Goal: Find contact information

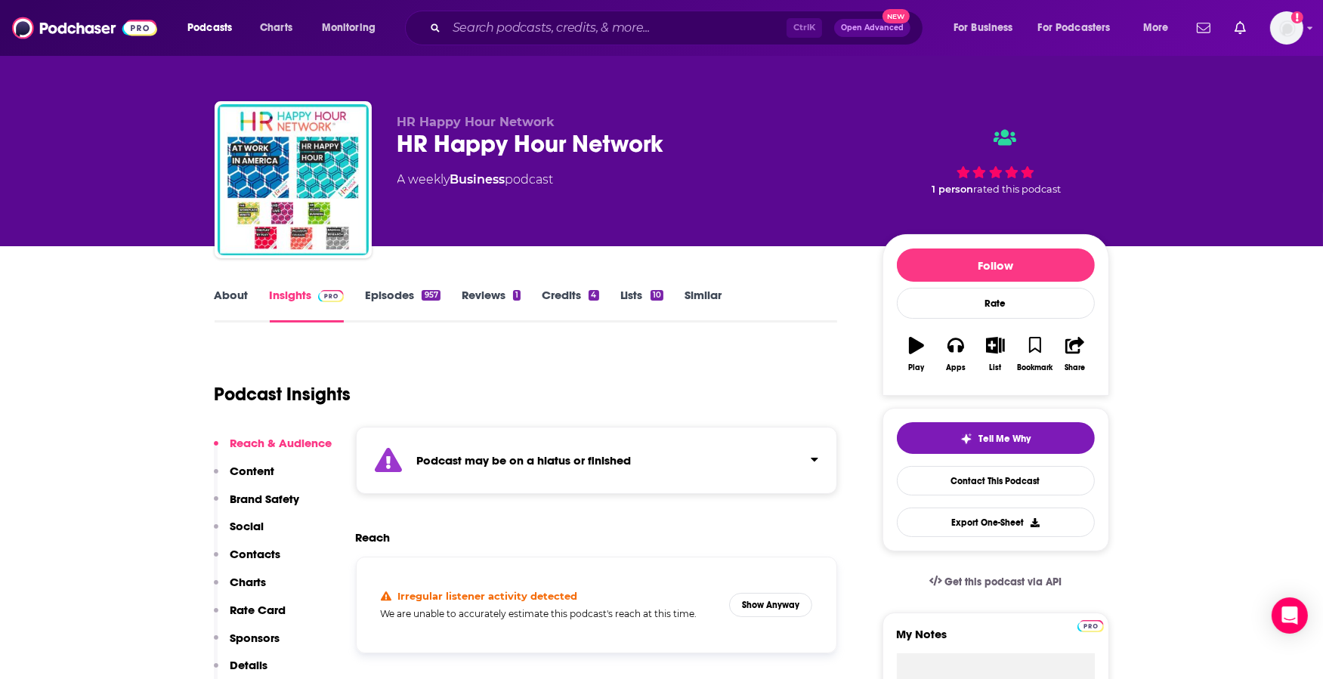
click at [252, 551] on p "Contacts" at bounding box center [255, 554] width 51 height 14
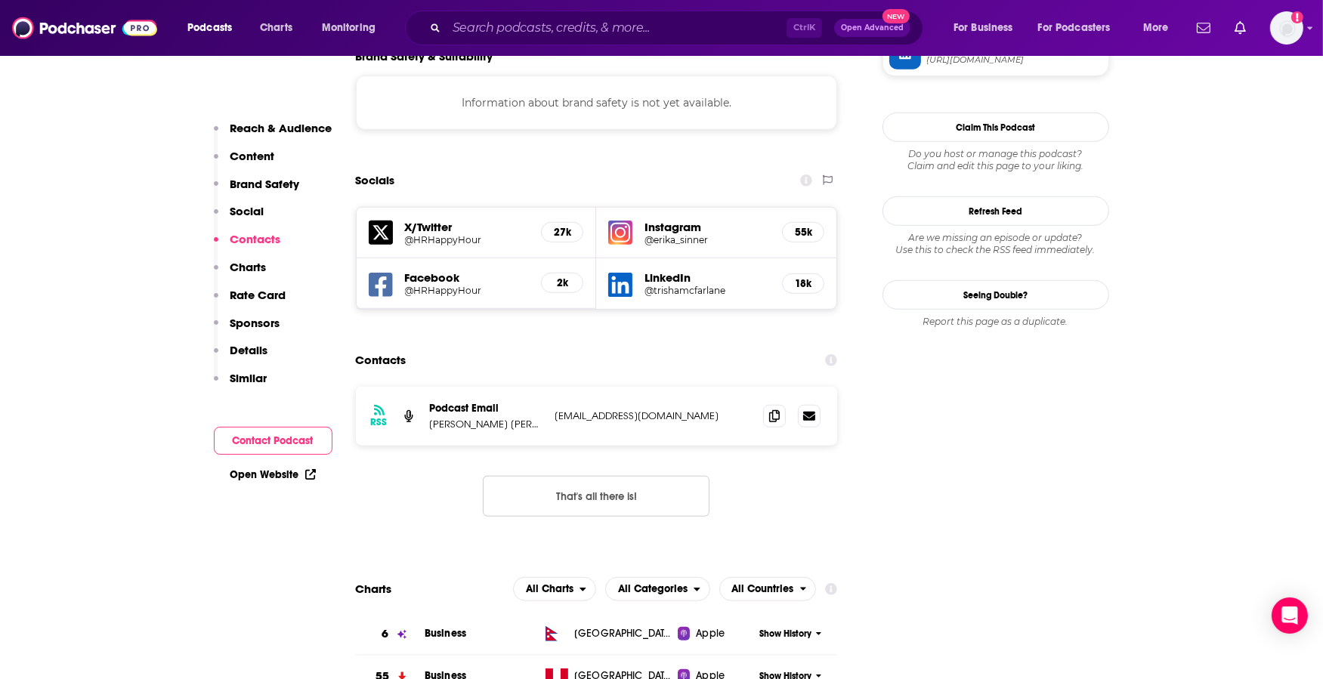
scroll to position [1517, 0]
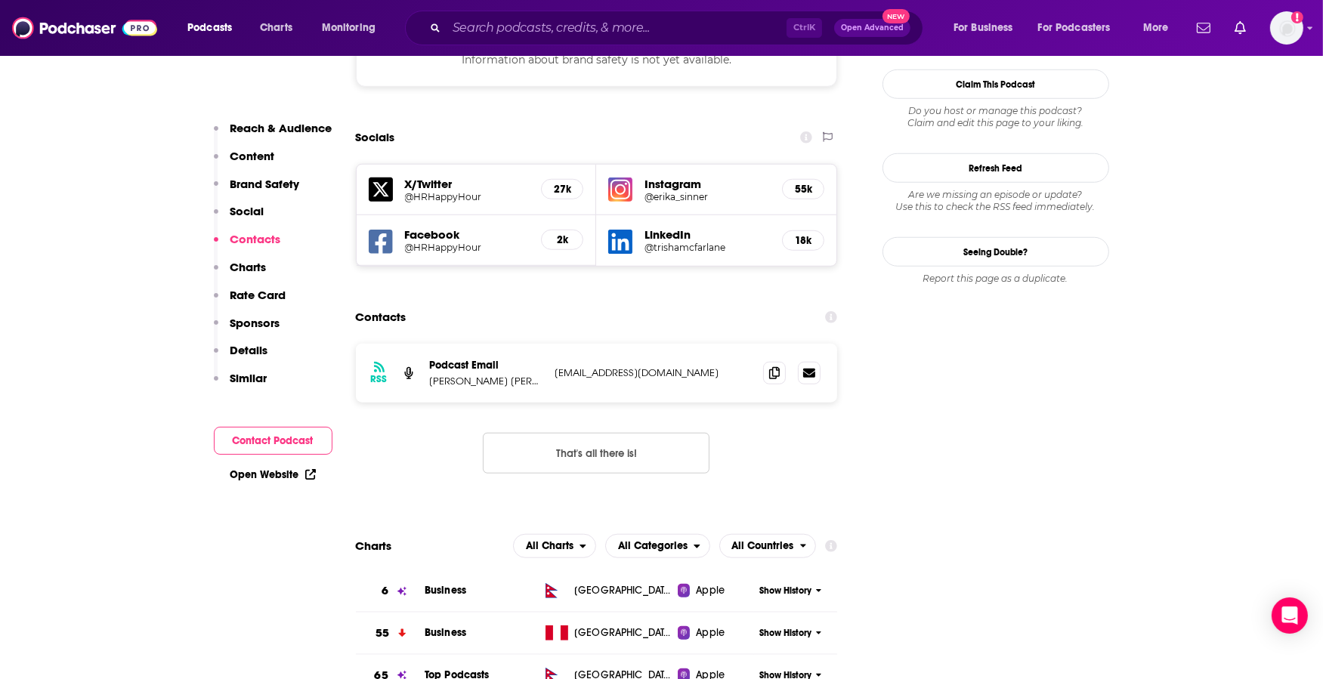
click at [683, 15] on div "Ctrl K Open Advanced New" at bounding box center [664, 28] width 518 height 35
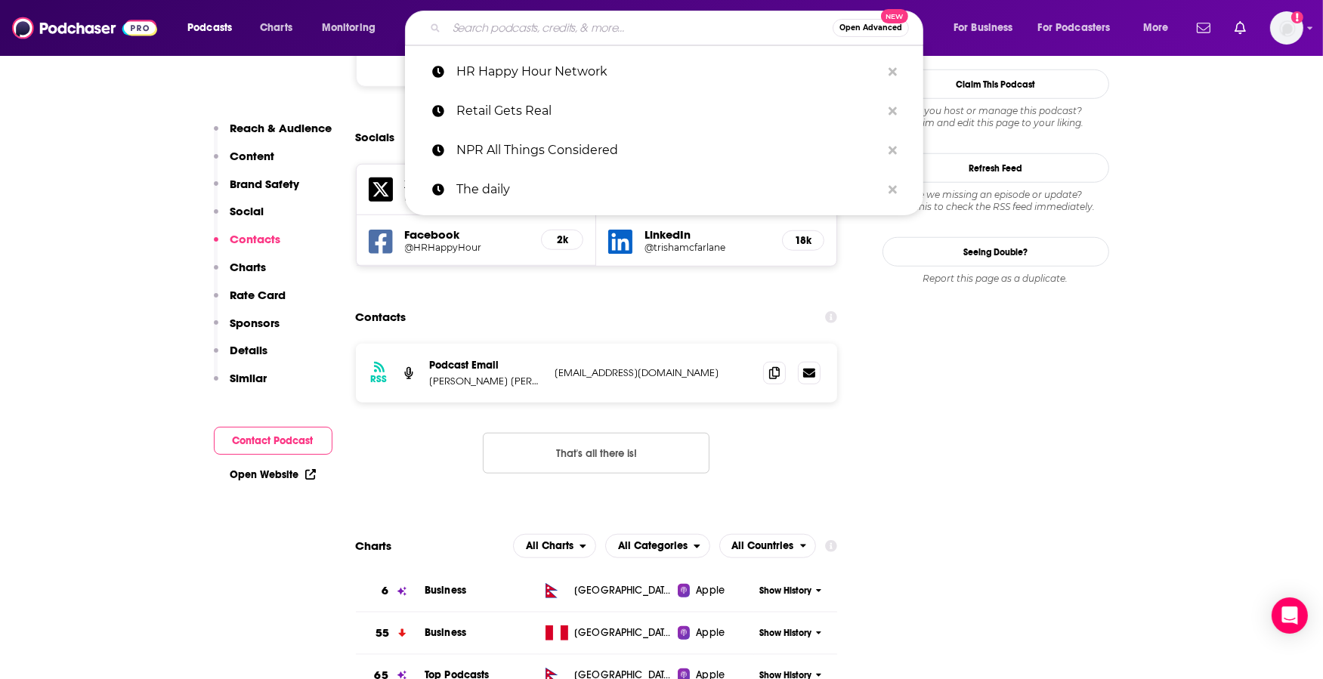
click at [681, 21] on input "Search podcasts, credits, & more..." at bounding box center [639, 28] width 386 height 24
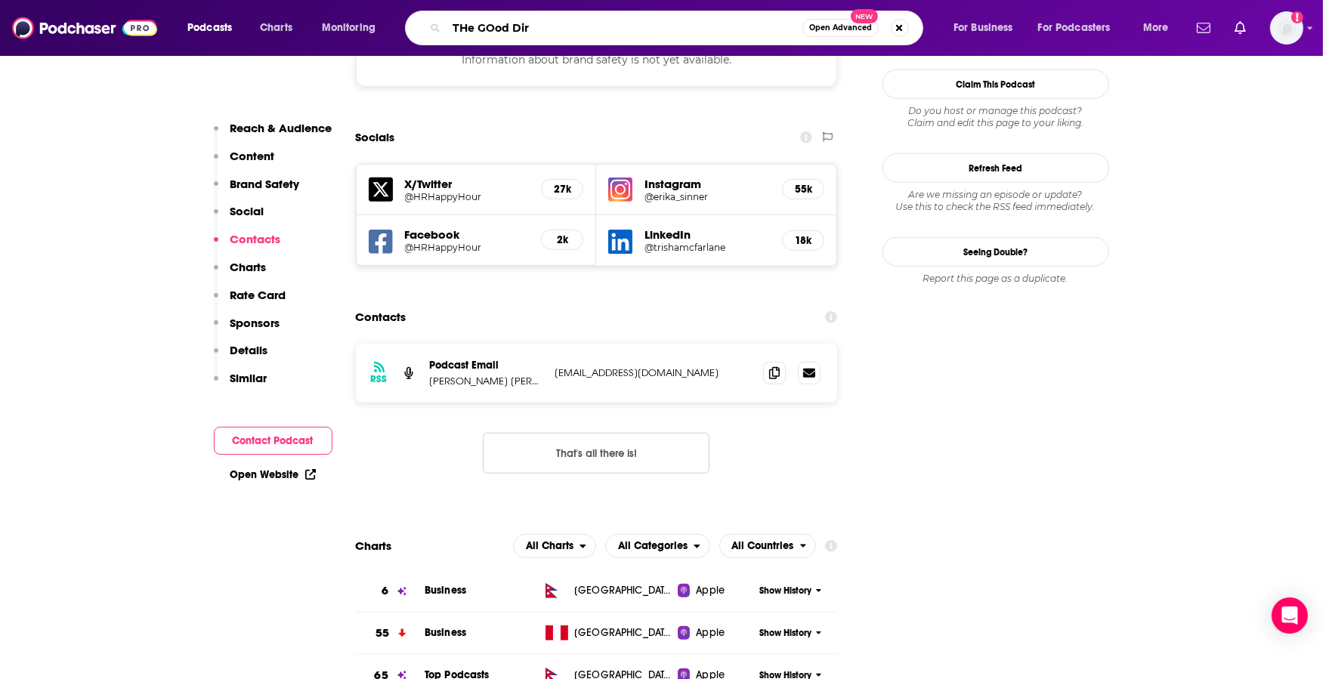
type input "THe GOod Dirt"
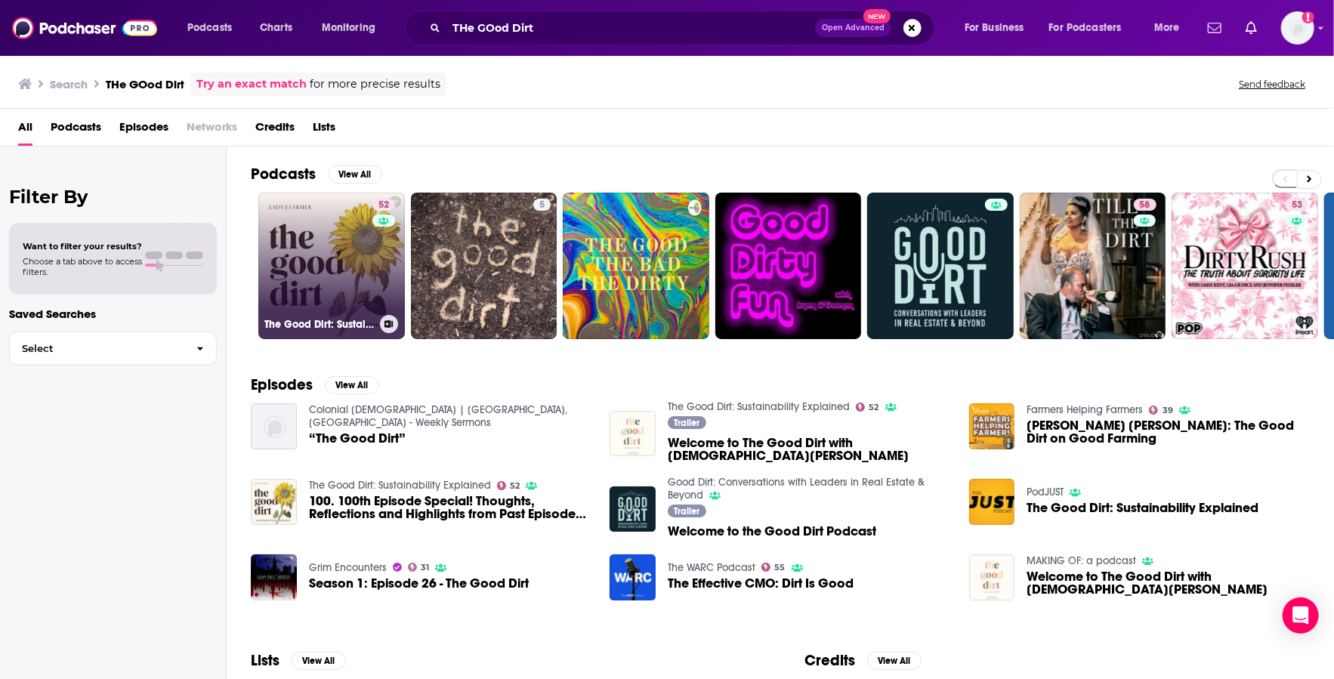
click at [277, 292] on link "52 The Good Dirt: Sustainability Explained" at bounding box center [331, 266] width 147 height 147
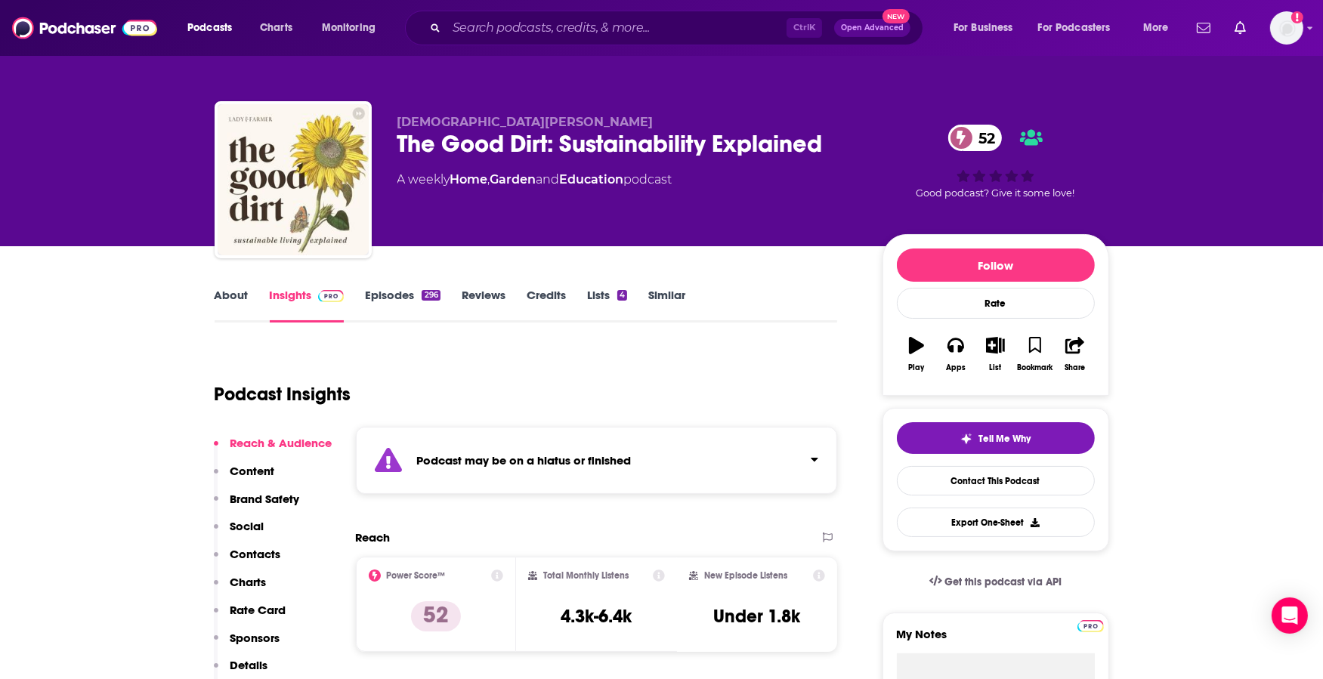
click at [393, 300] on link "Episodes 296" at bounding box center [402, 305] width 75 height 35
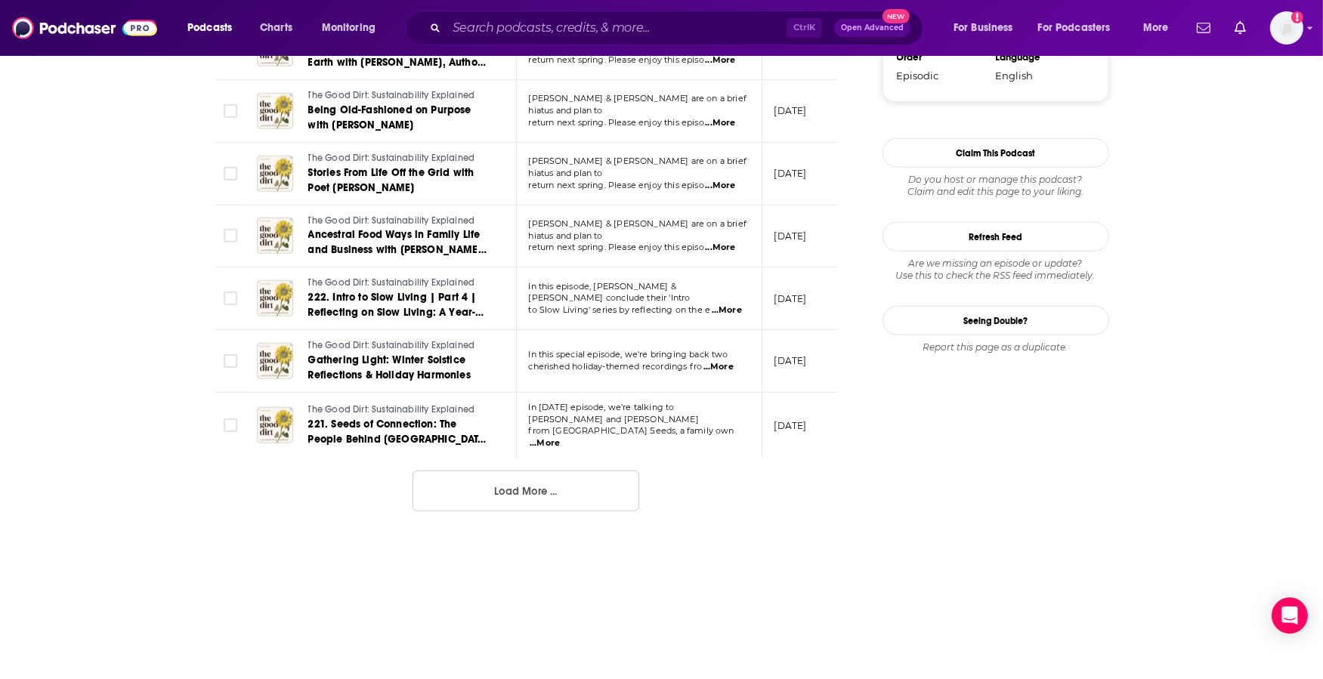
scroll to position [1555, 0]
click at [544, 486] on button "Load More ..." at bounding box center [525, 490] width 227 height 41
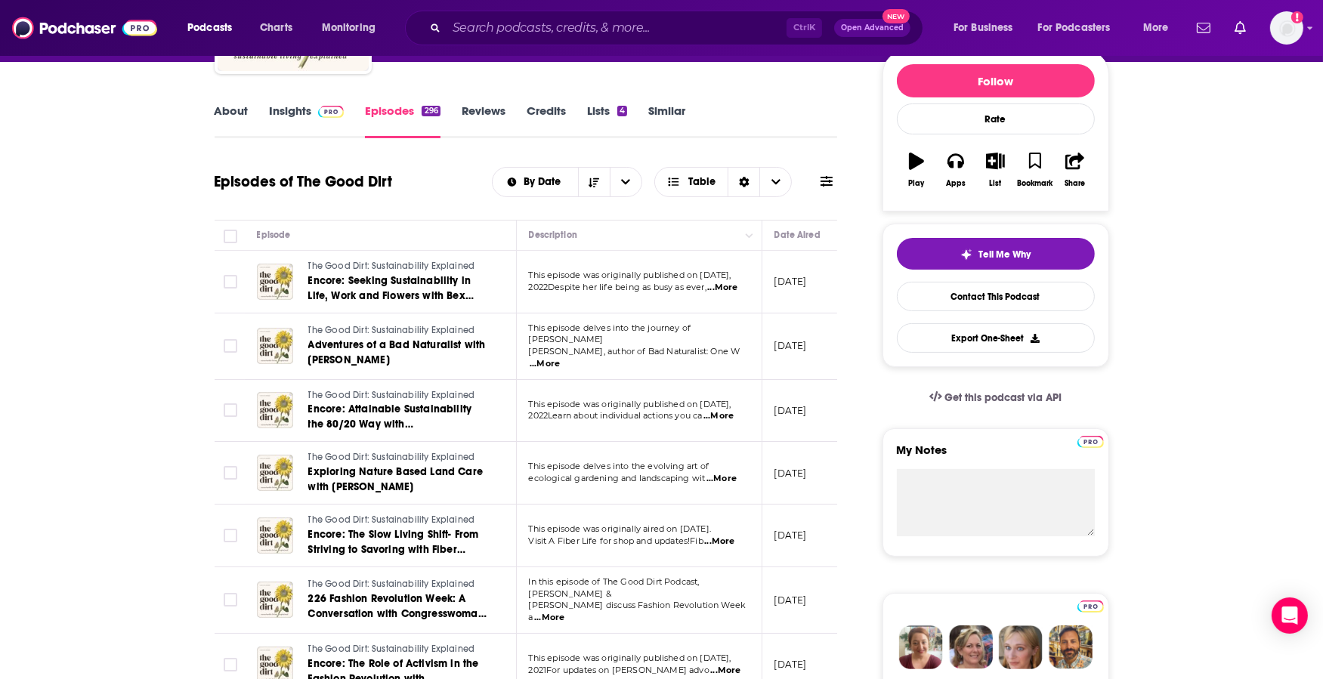
scroll to position [0, 0]
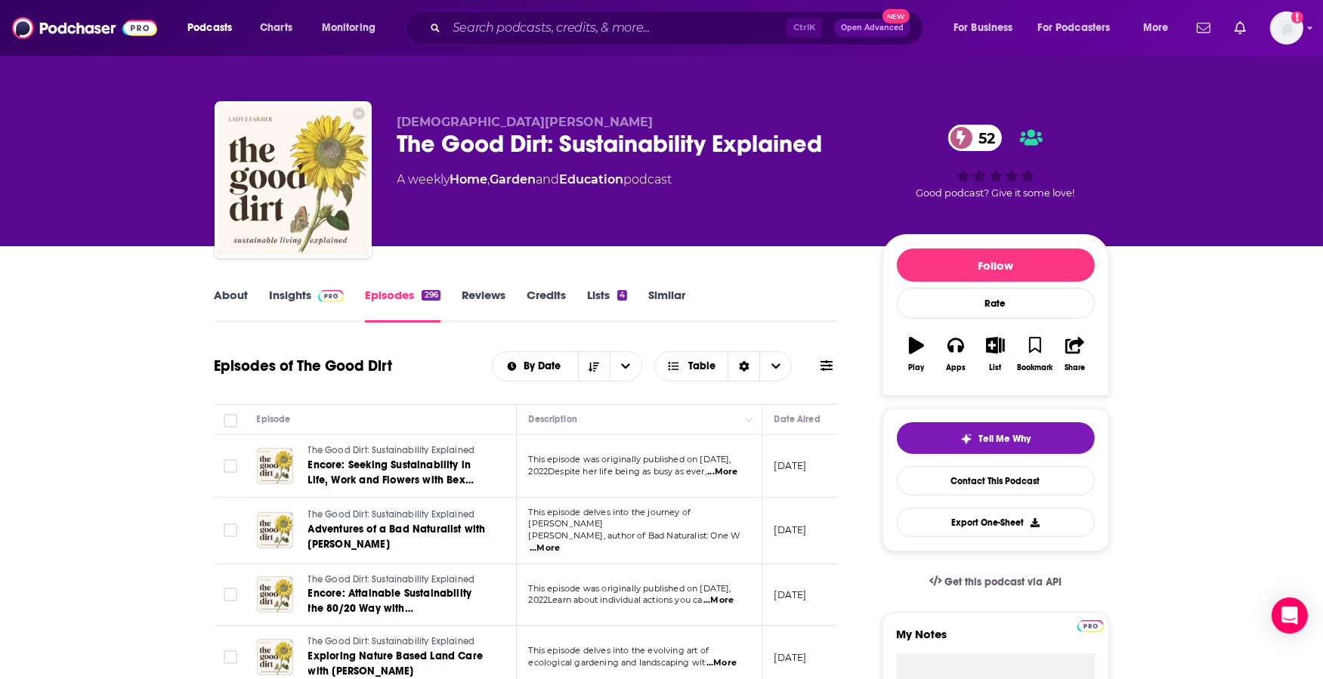
drag, startPoint x: 199, startPoint y: 273, endPoint x: 221, endPoint y: 289, distance: 27.0
click at [224, 289] on link "About" at bounding box center [232, 305] width 34 height 35
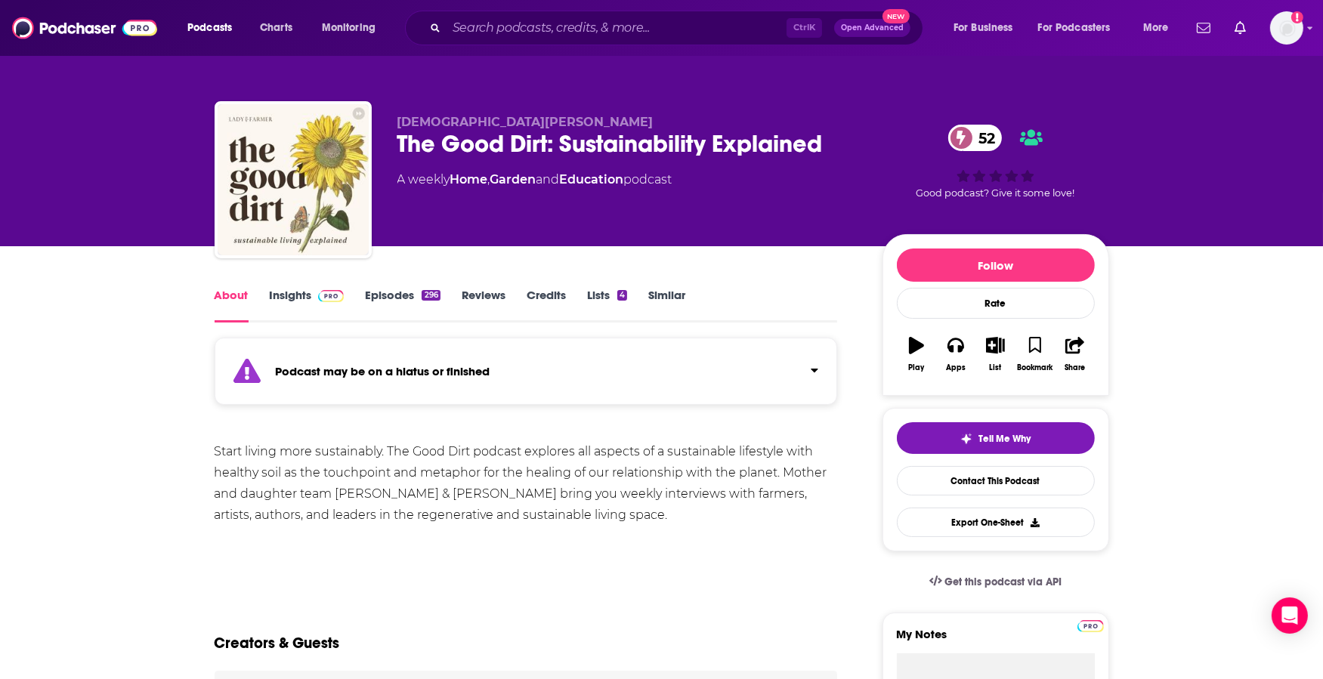
click at [300, 289] on link "Insights" at bounding box center [307, 305] width 75 height 35
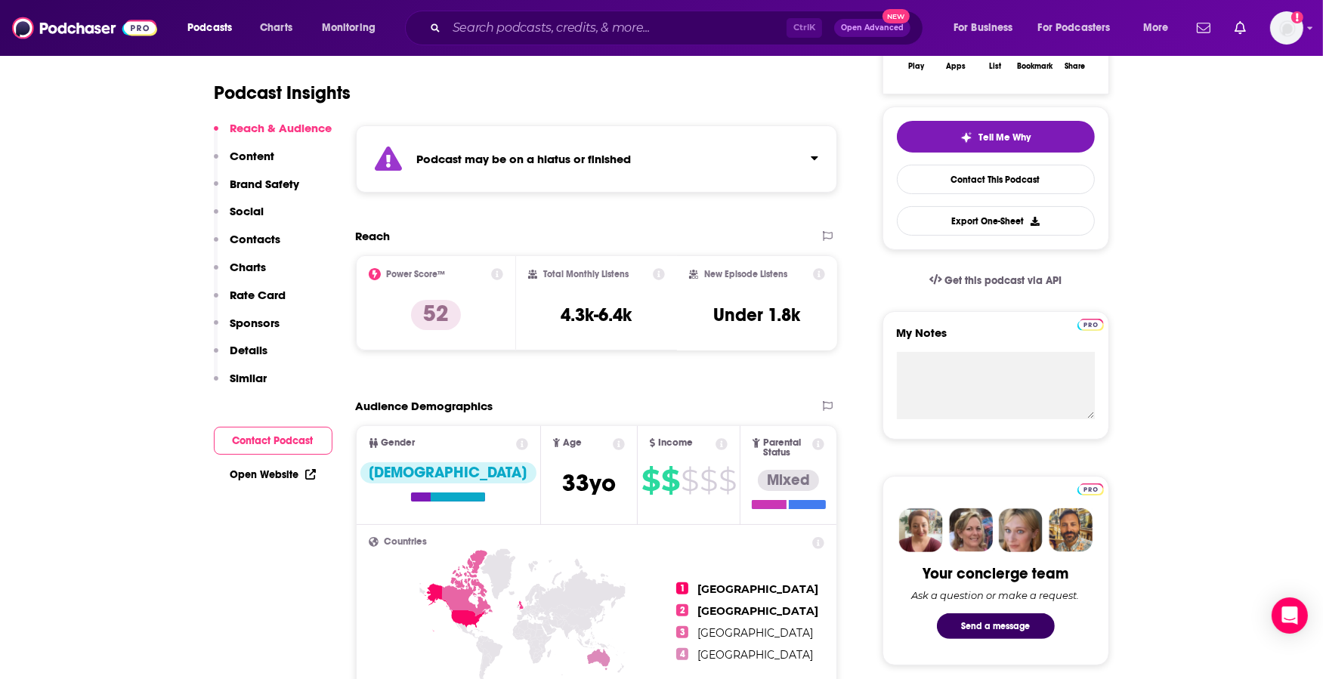
click at [260, 229] on button "Social" at bounding box center [239, 218] width 51 height 28
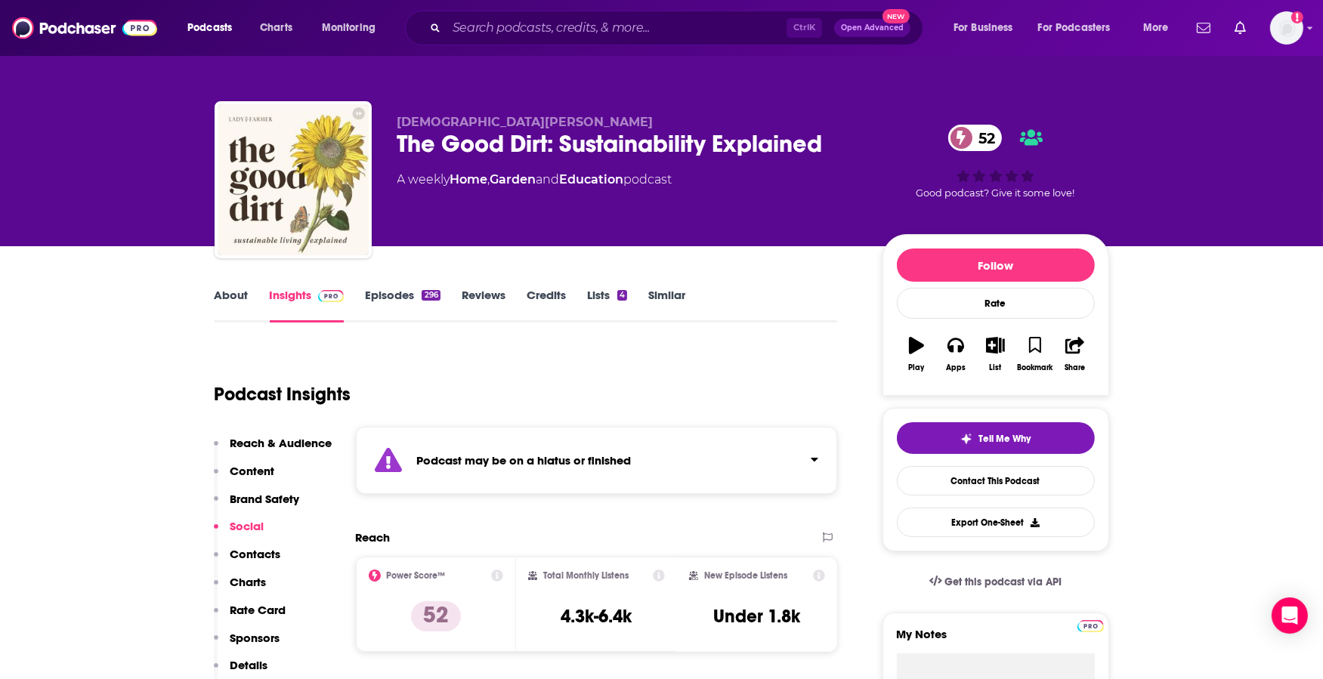
click at [239, 547] on p "Contacts" at bounding box center [255, 554] width 51 height 14
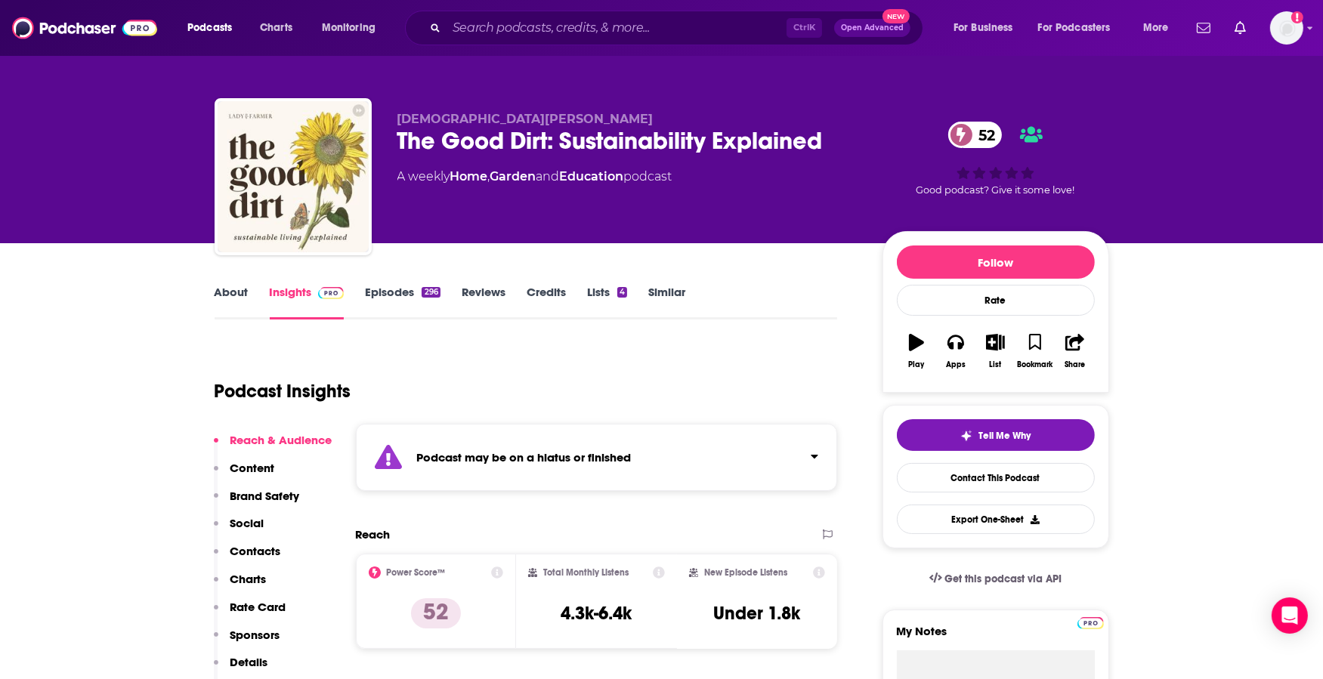
scroll to position [1, 0]
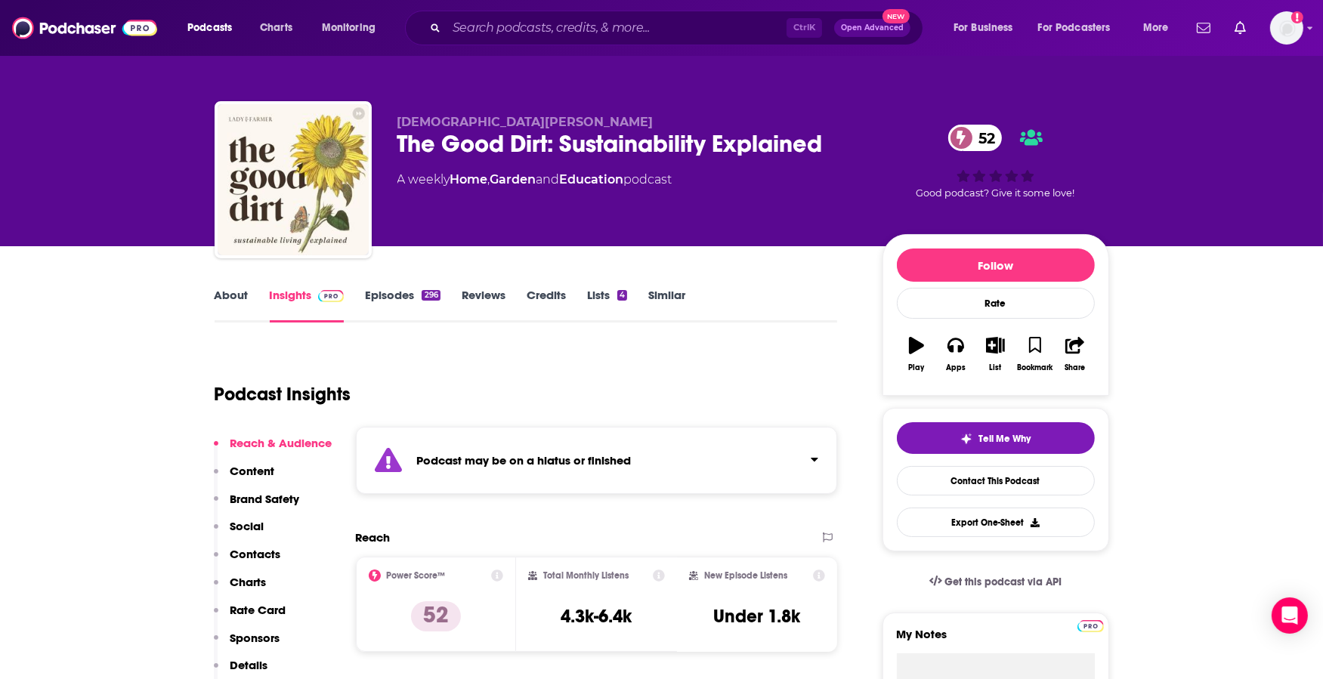
click at [231, 289] on link "About" at bounding box center [232, 305] width 34 height 35
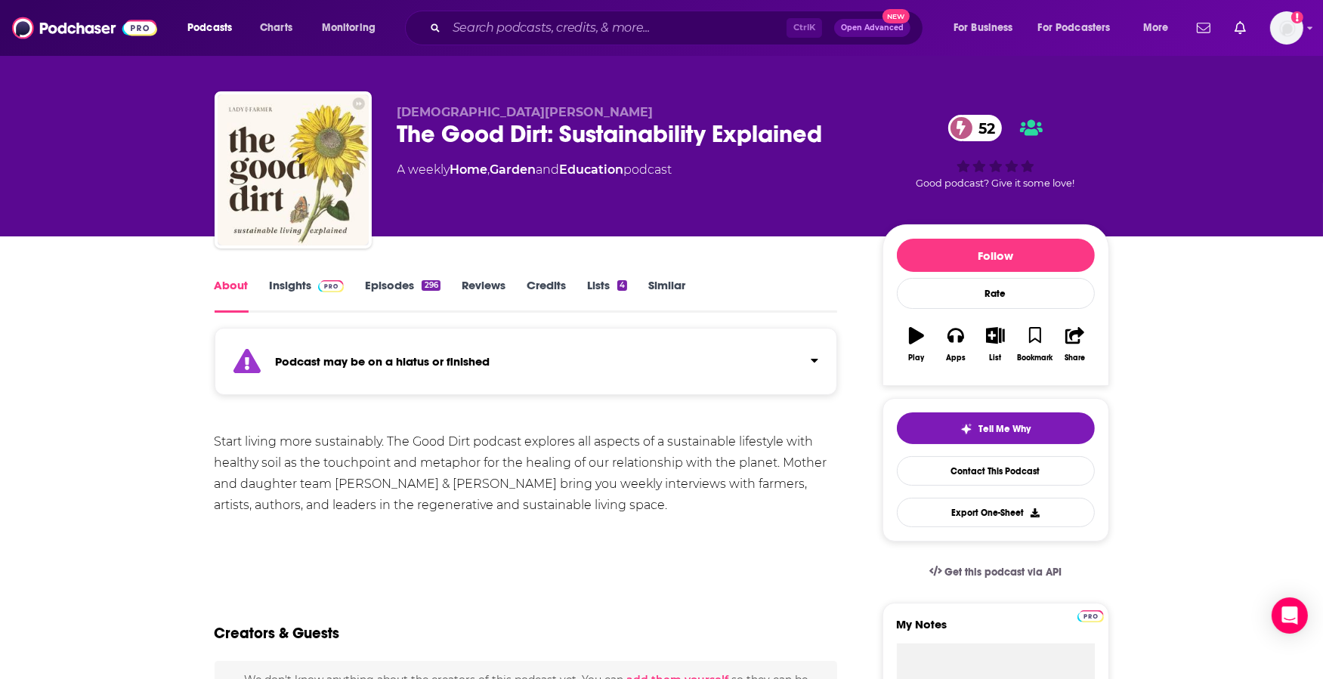
scroll to position [6, 0]
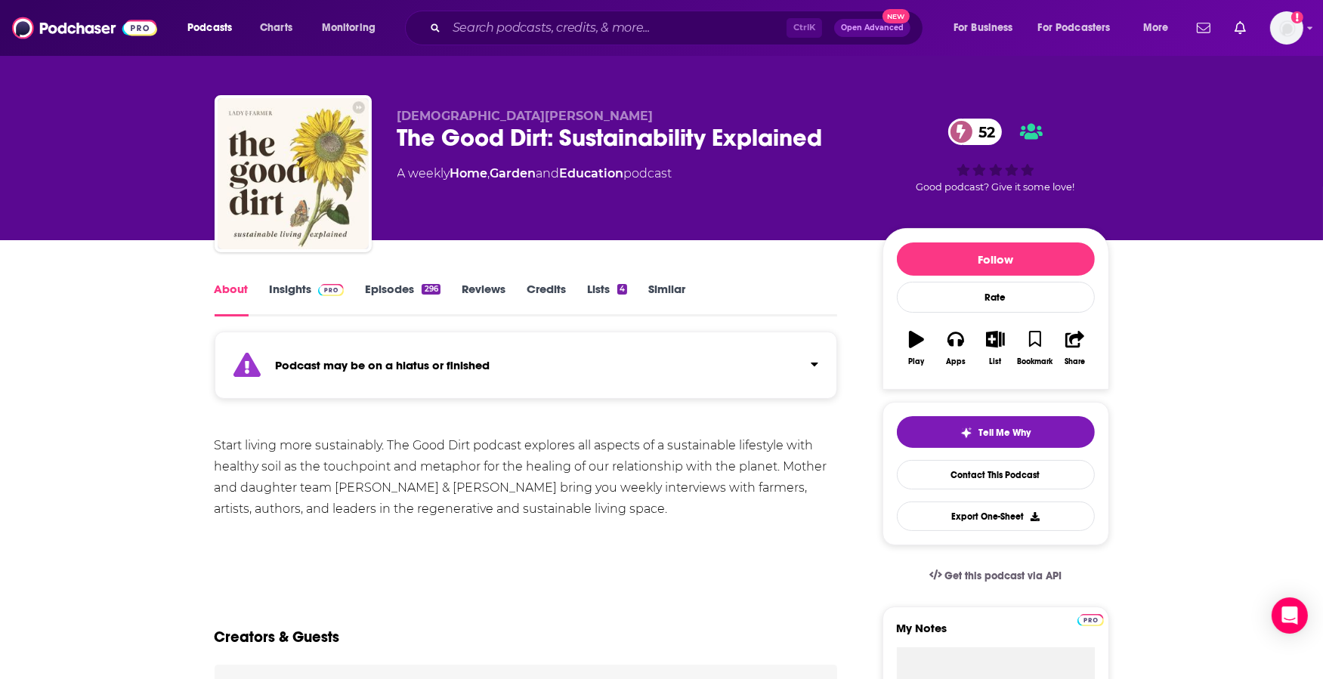
click at [281, 295] on link "Insights" at bounding box center [307, 299] width 75 height 35
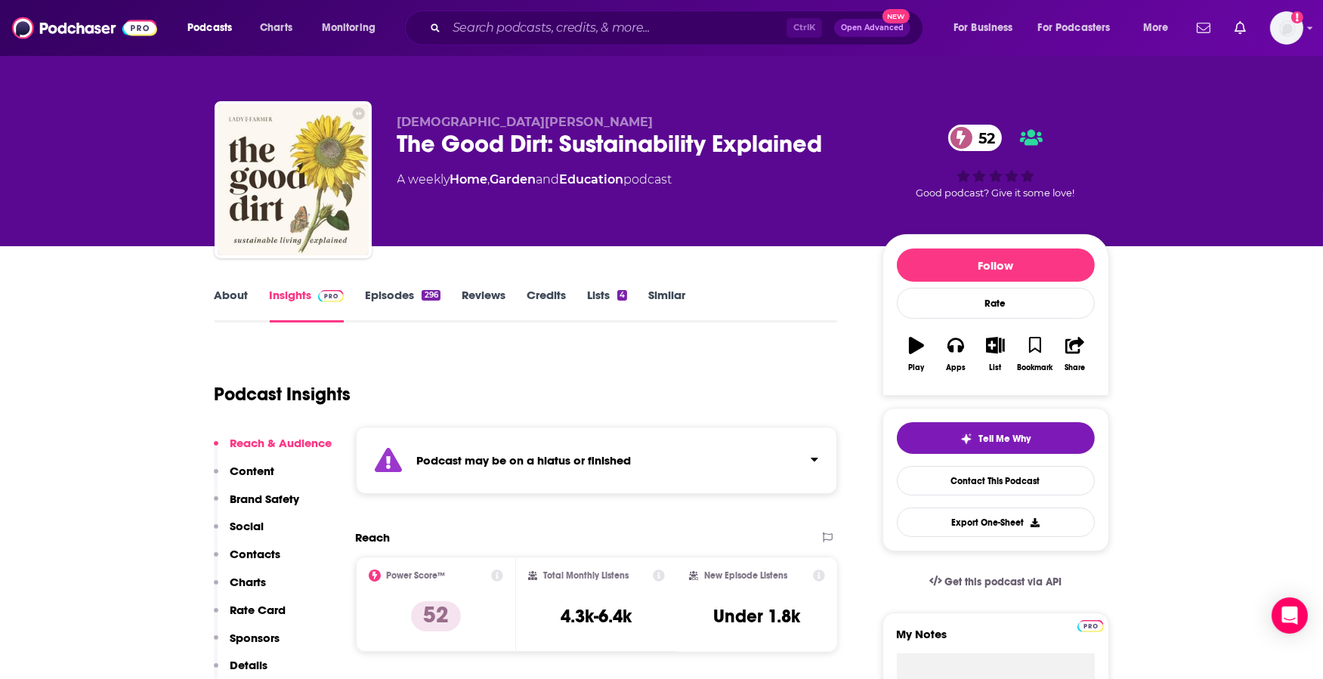
click at [259, 553] on p "Contacts" at bounding box center [255, 554] width 51 height 14
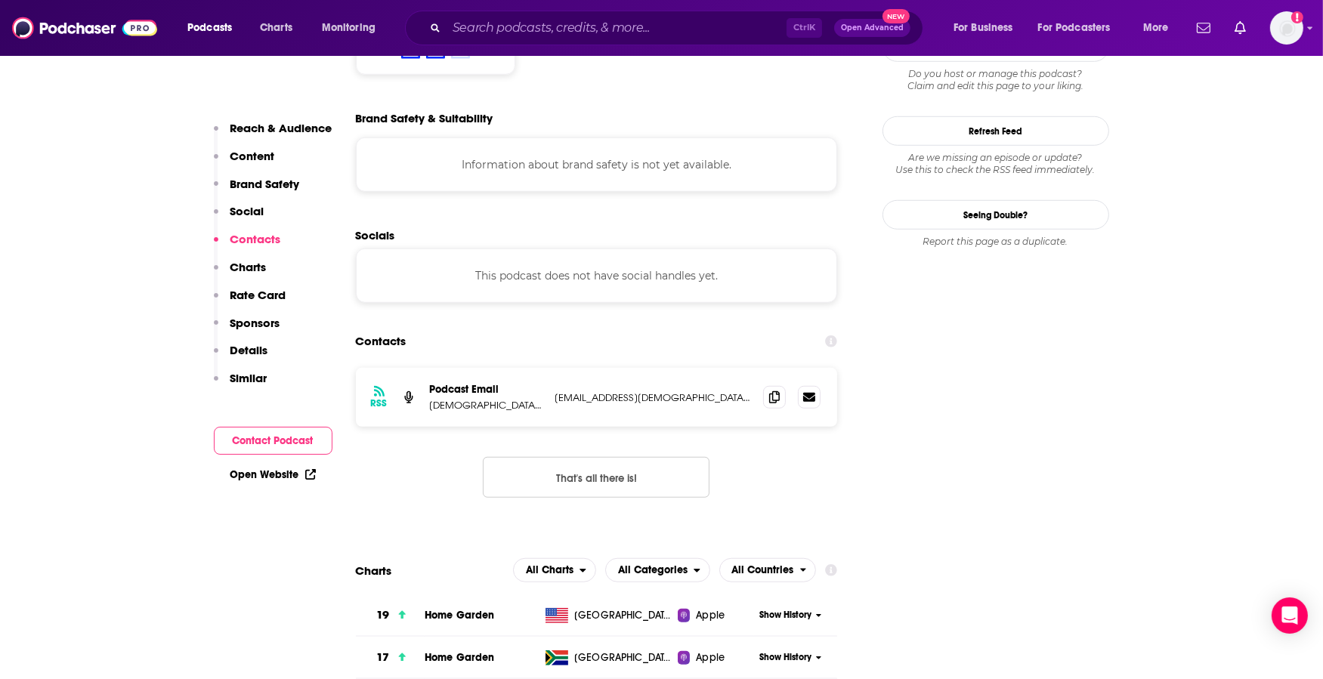
scroll to position [1434, 0]
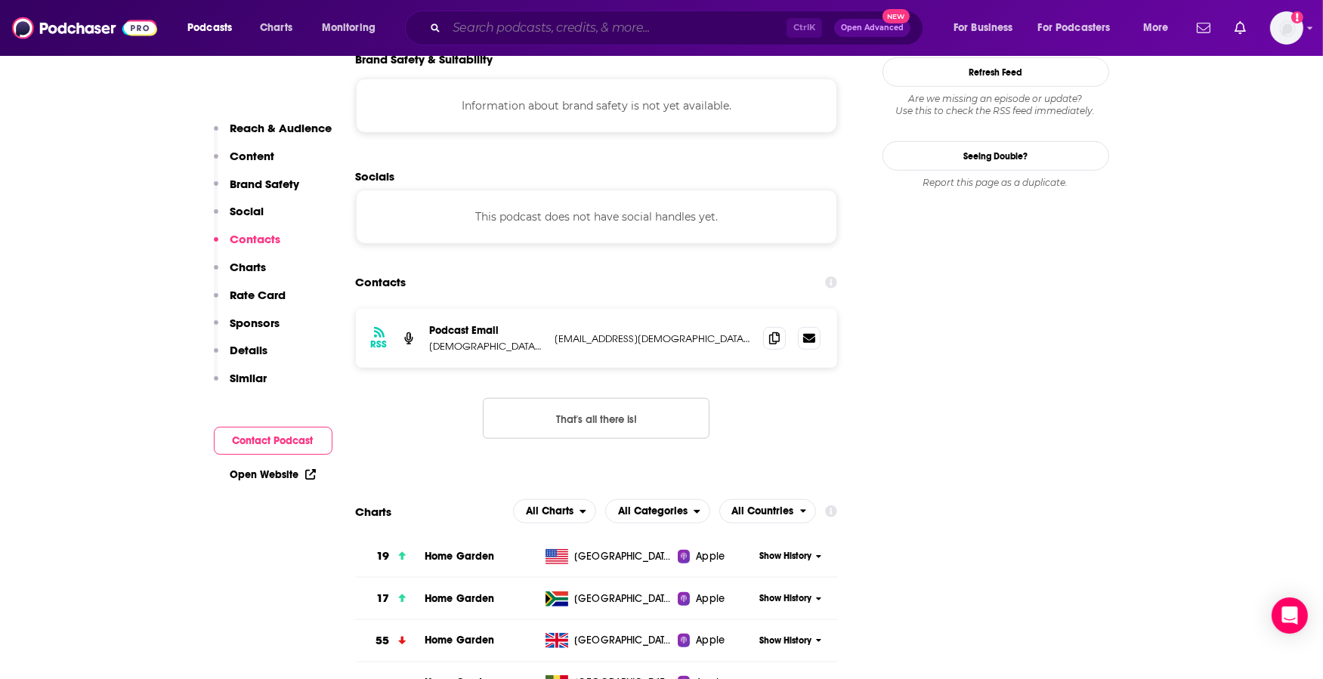
click at [525, 29] on input "Search podcasts, credits, & more..." at bounding box center [616, 28] width 340 height 24
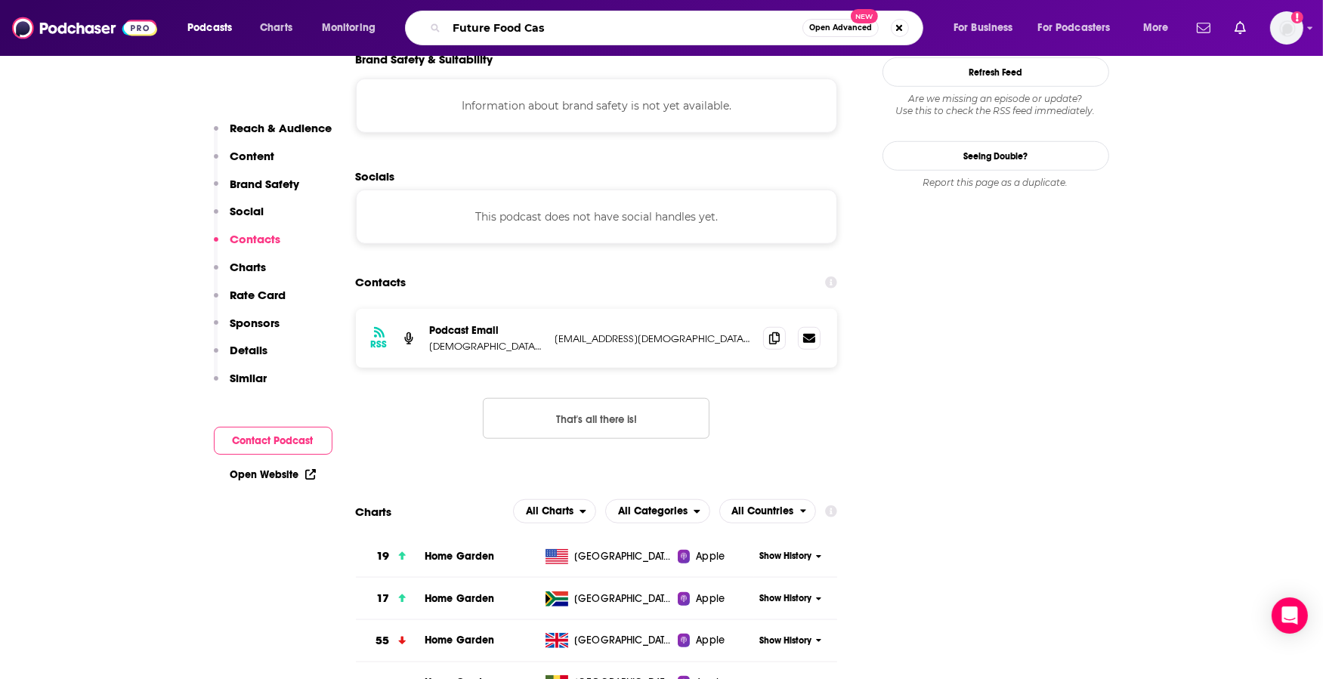
type input "Future Food Cast"
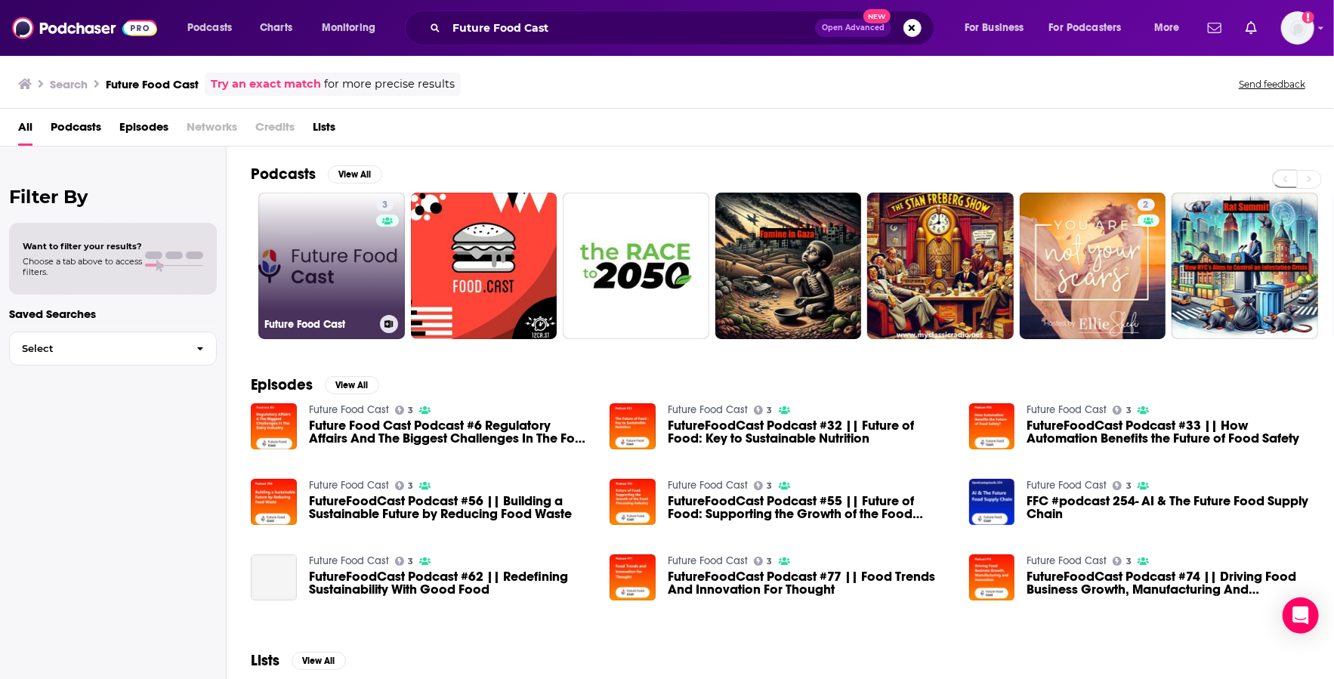
click at [347, 239] on link "3 Future Food Cast" at bounding box center [331, 266] width 147 height 147
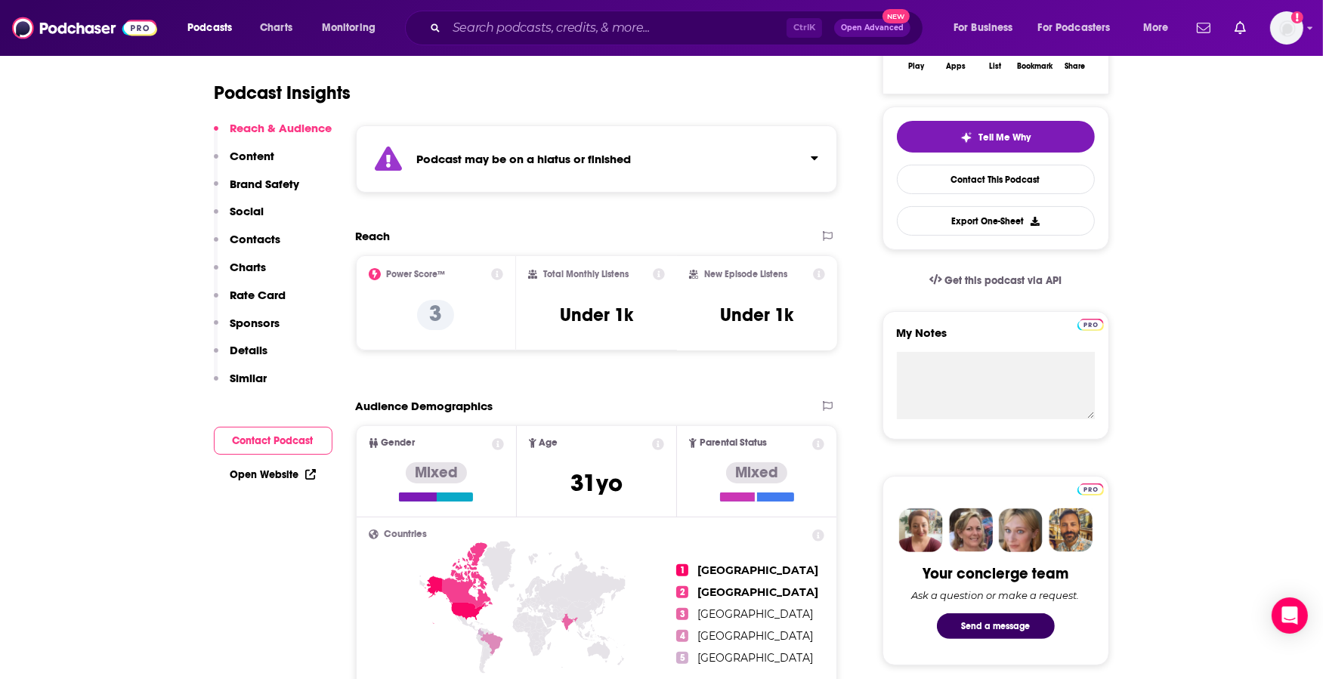
click at [257, 233] on p "Contacts" at bounding box center [255, 239] width 51 height 14
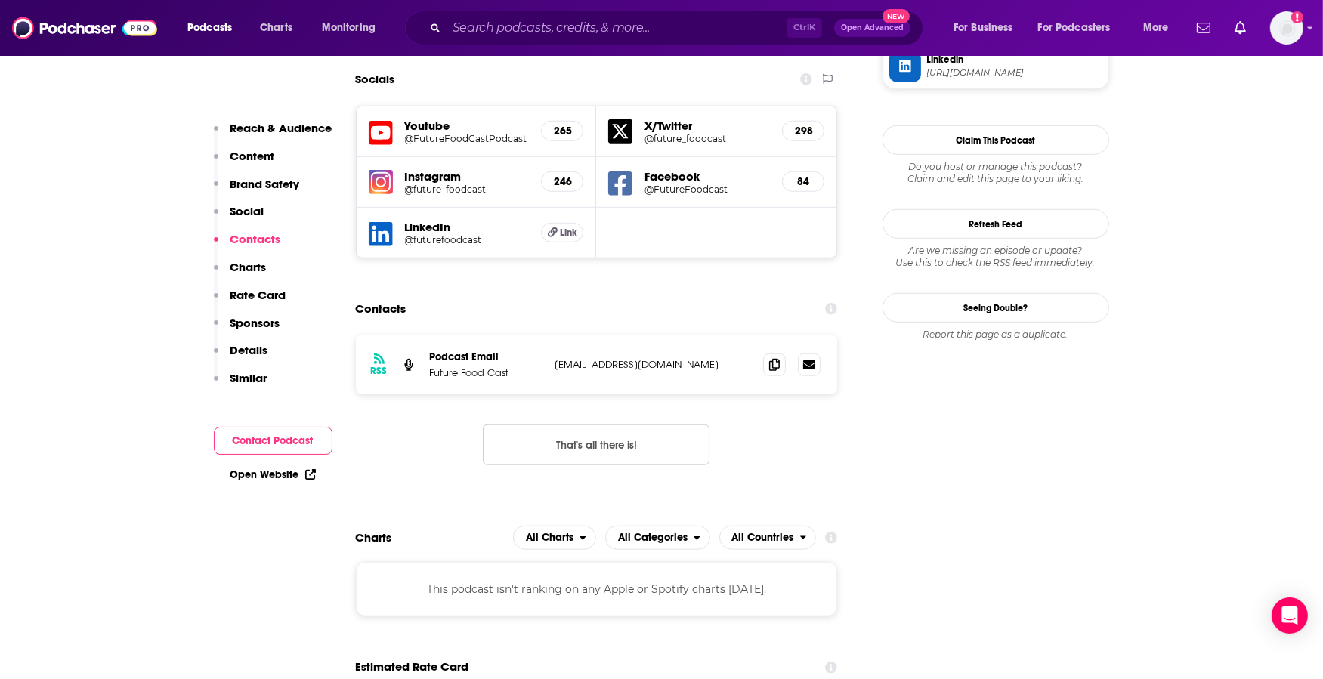
scroll to position [1540, 0]
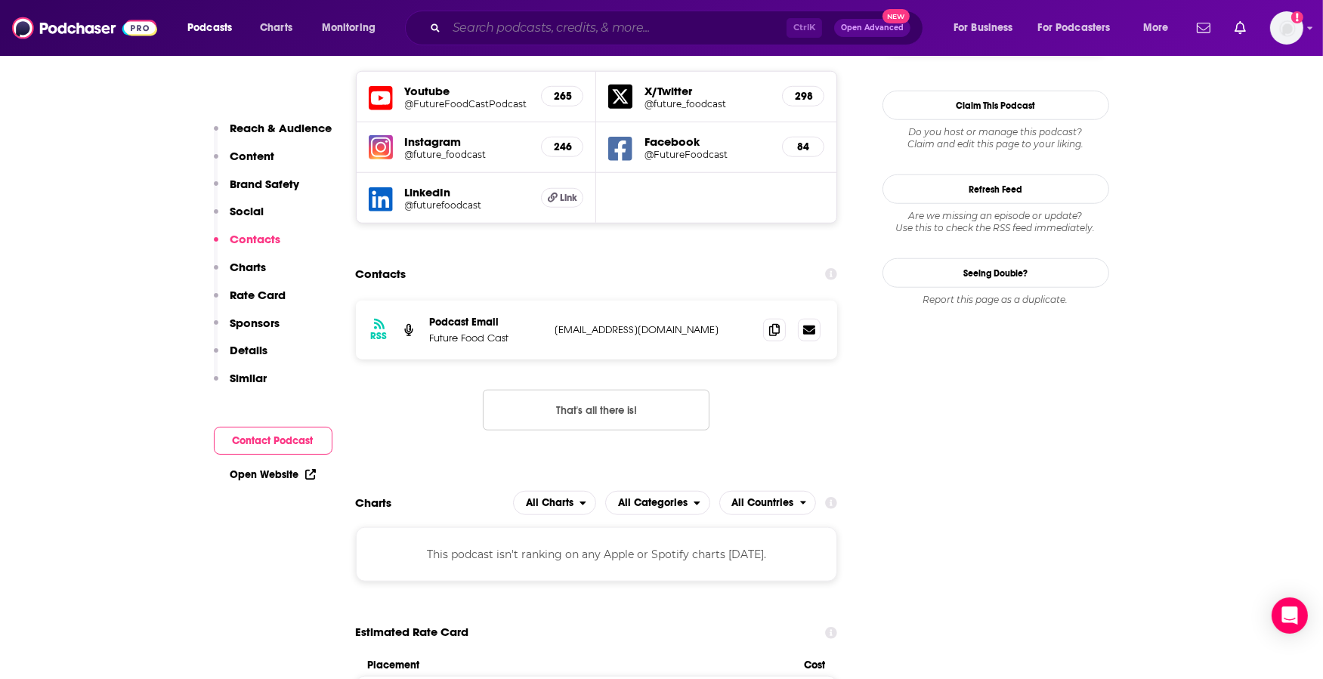
click at [578, 29] on input "Search podcasts, credits, & more..." at bounding box center [616, 28] width 340 height 24
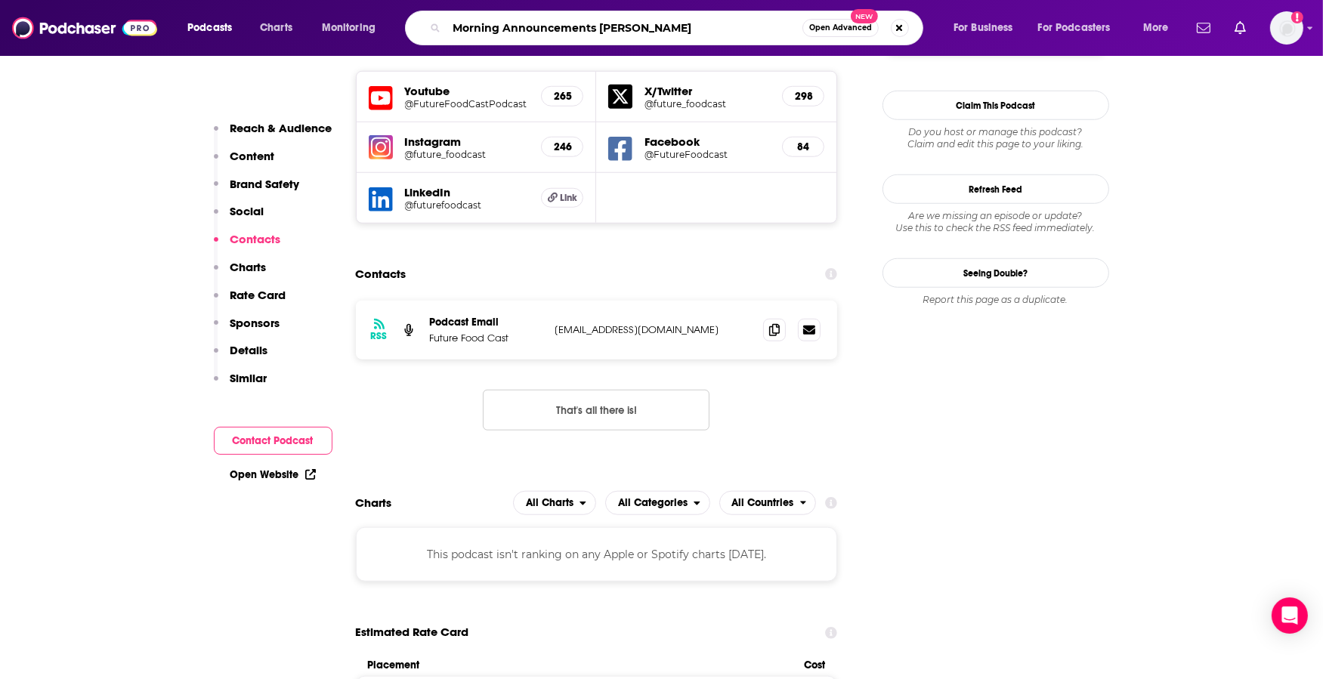
type input "Morning Announcements Betches"
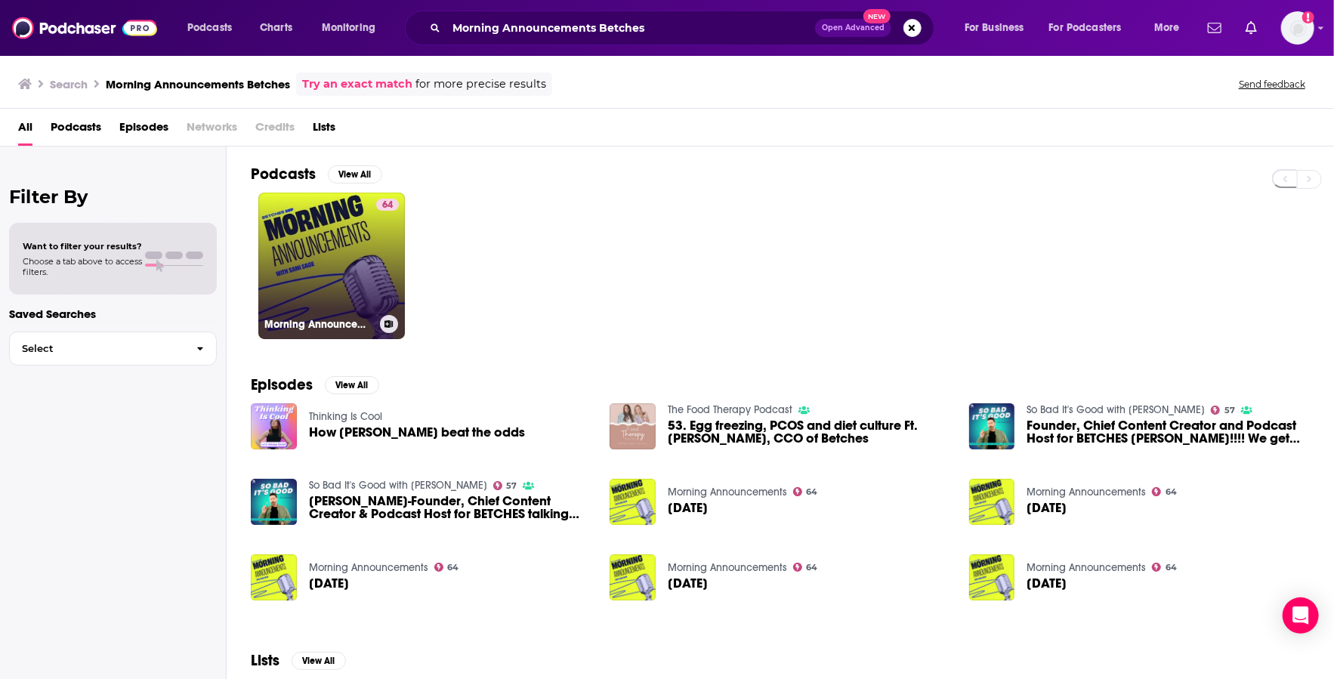
click at [290, 270] on link "64 Morning Announcements" at bounding box center [331, 266] width 147 height 147
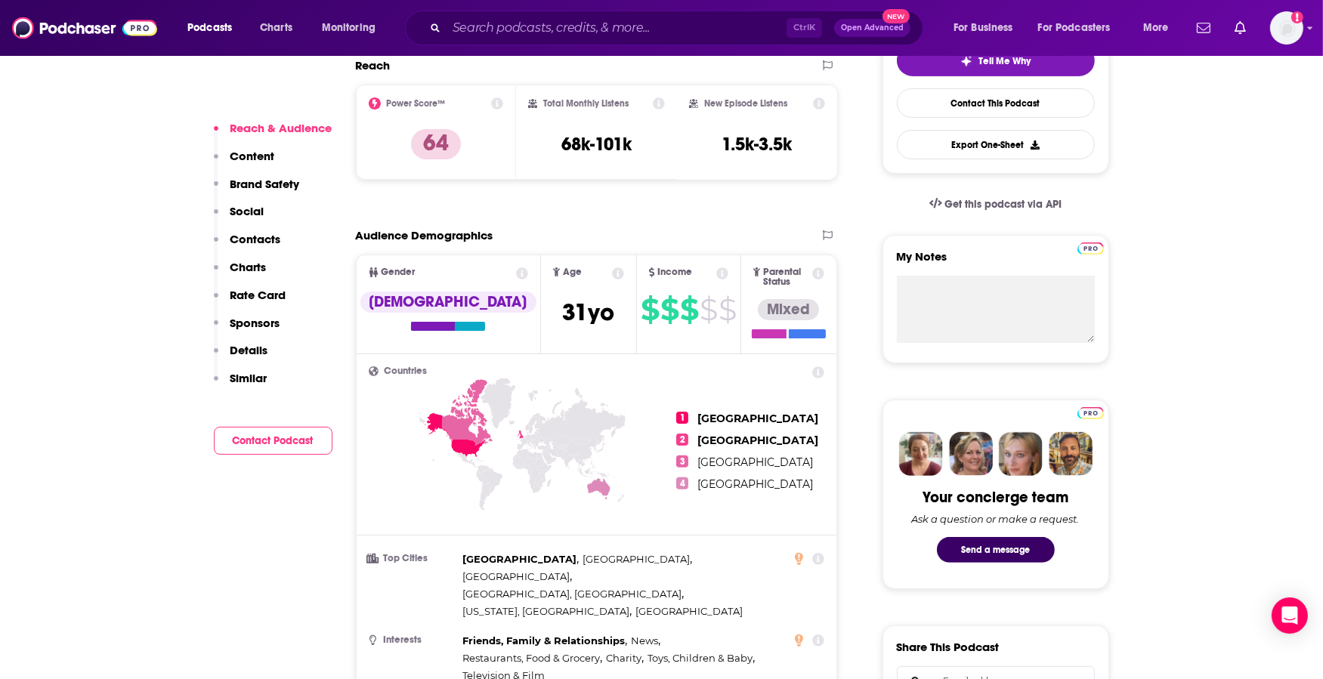
click at [266, 235] on p "Contacts" at bounding box center [255, 239] width 51 height 14
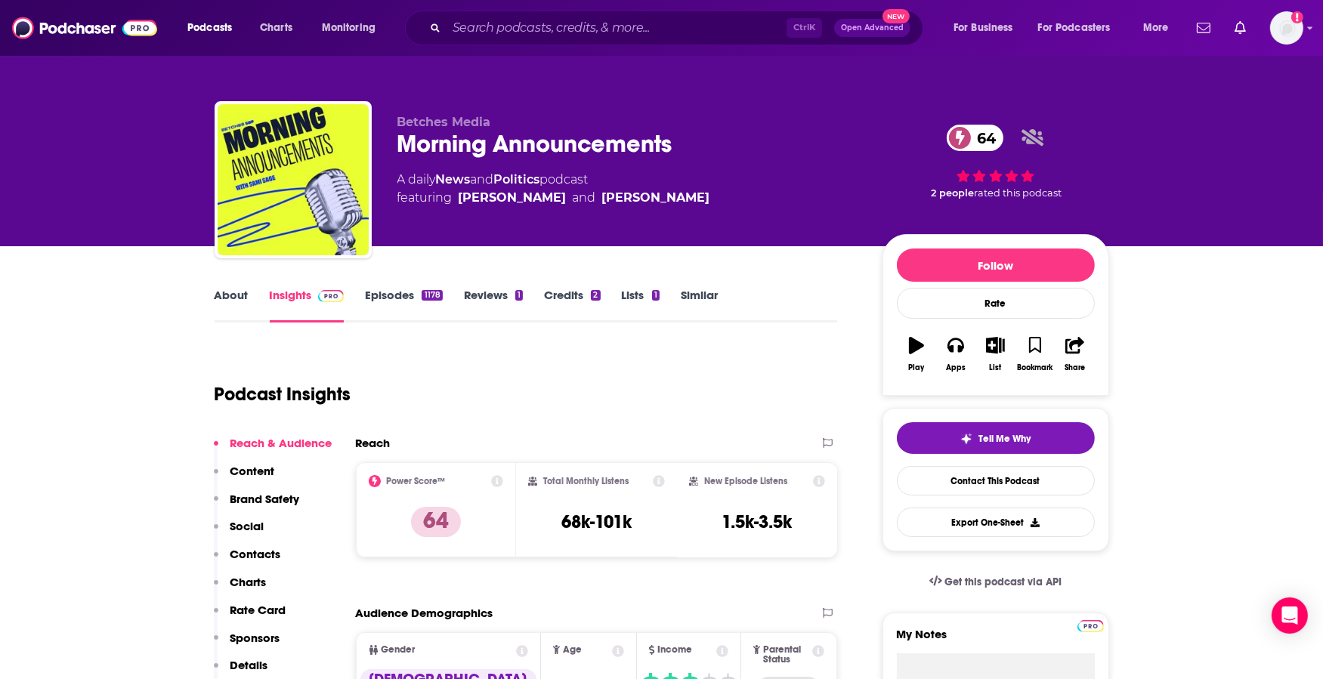
click at [261, 555] on p "Contacts" at bounding box center [255, 554] width 51 height 14
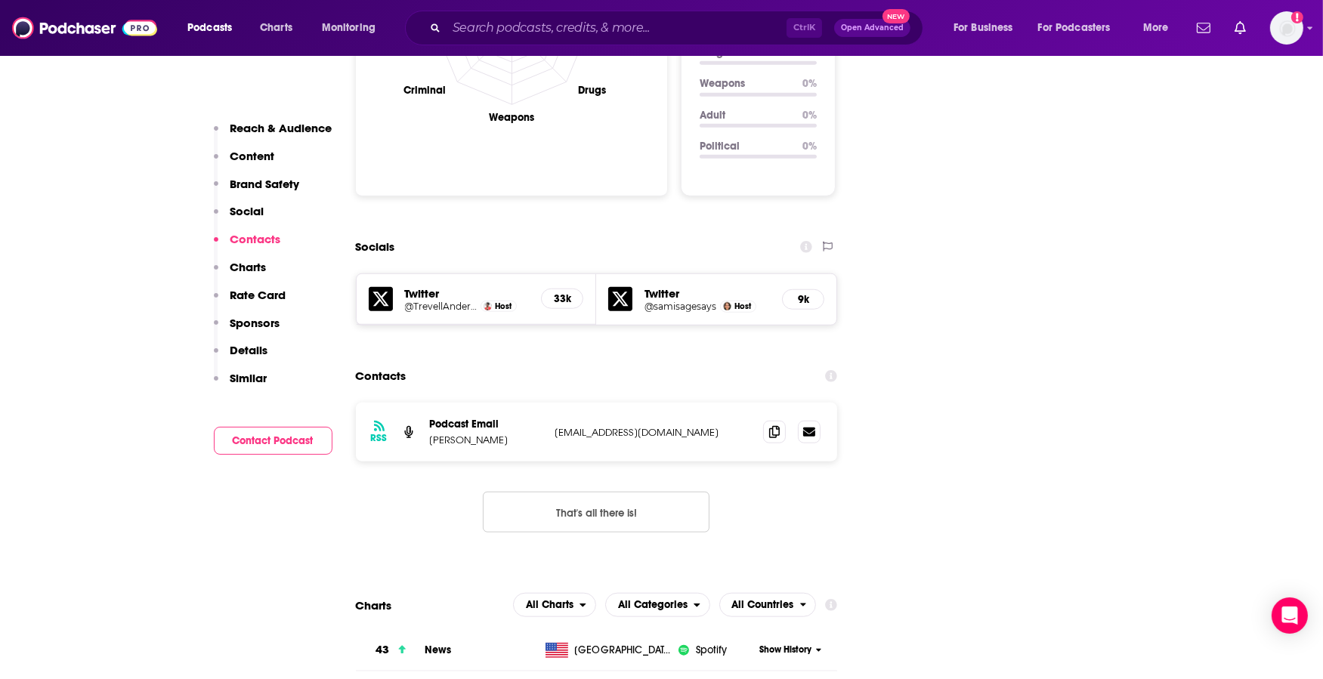
scroll to position [1659, 0]
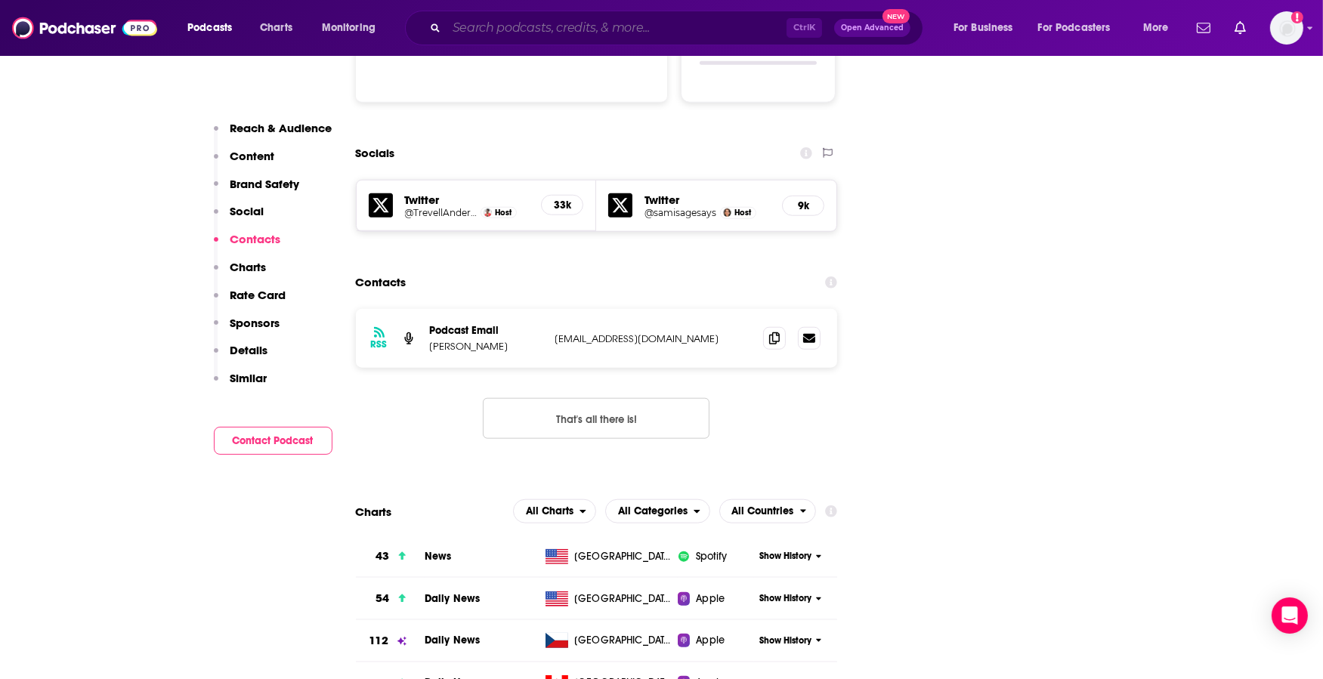
click at [648, 36] on input "Search podcasts, credits, & more..." at bounding box center [616, 28] width 340 height 24
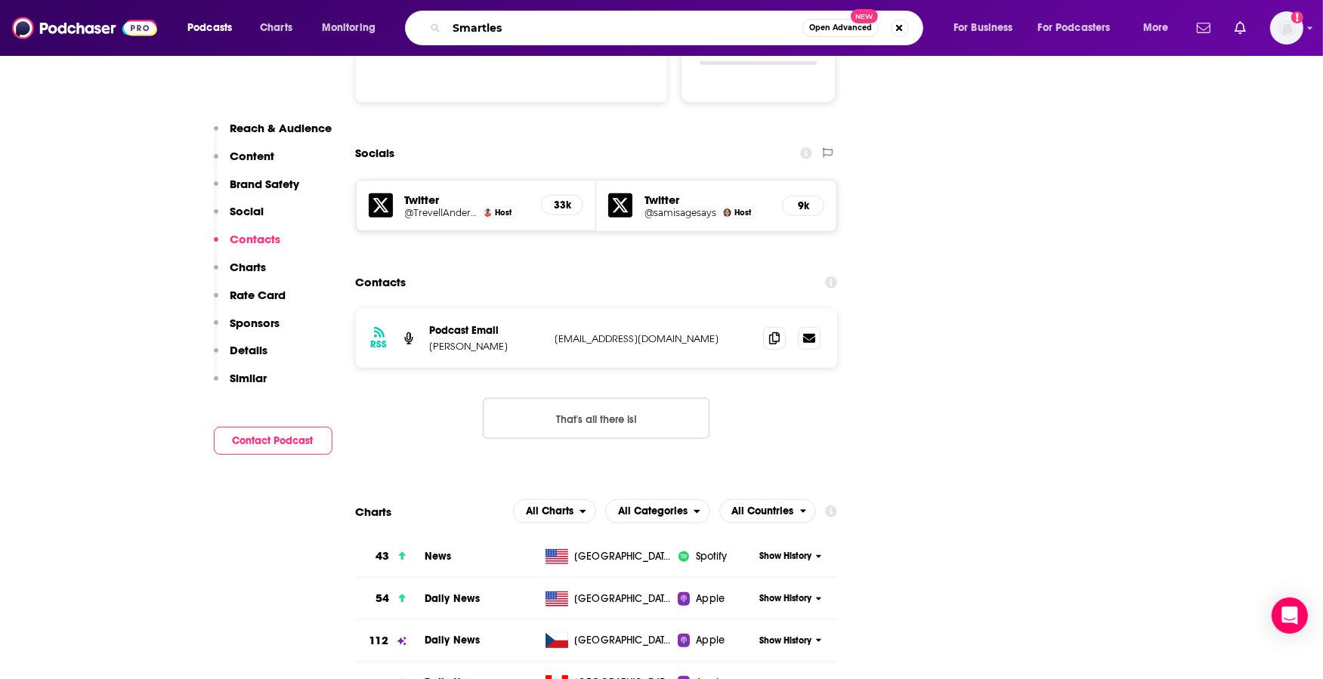
type input "Smartless"
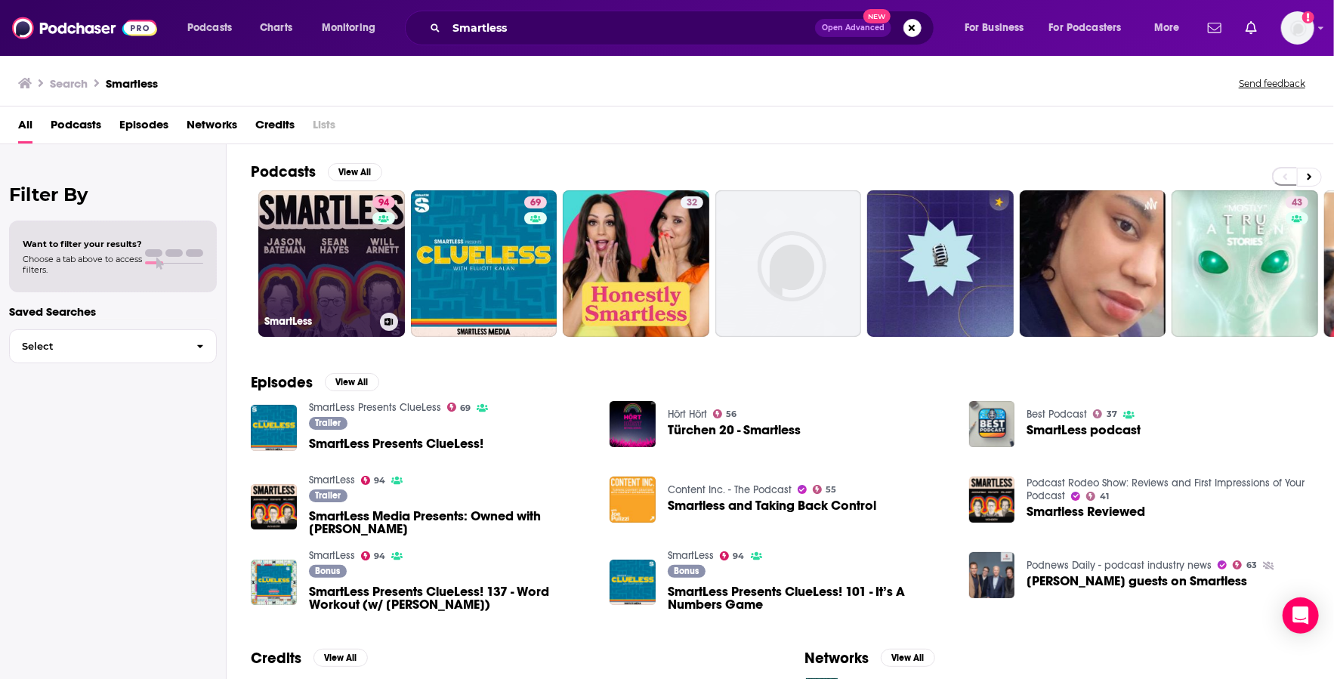
click at [328, 288] on link "94 SmartLess" at bounding box center [331, 263] width 147 height 147
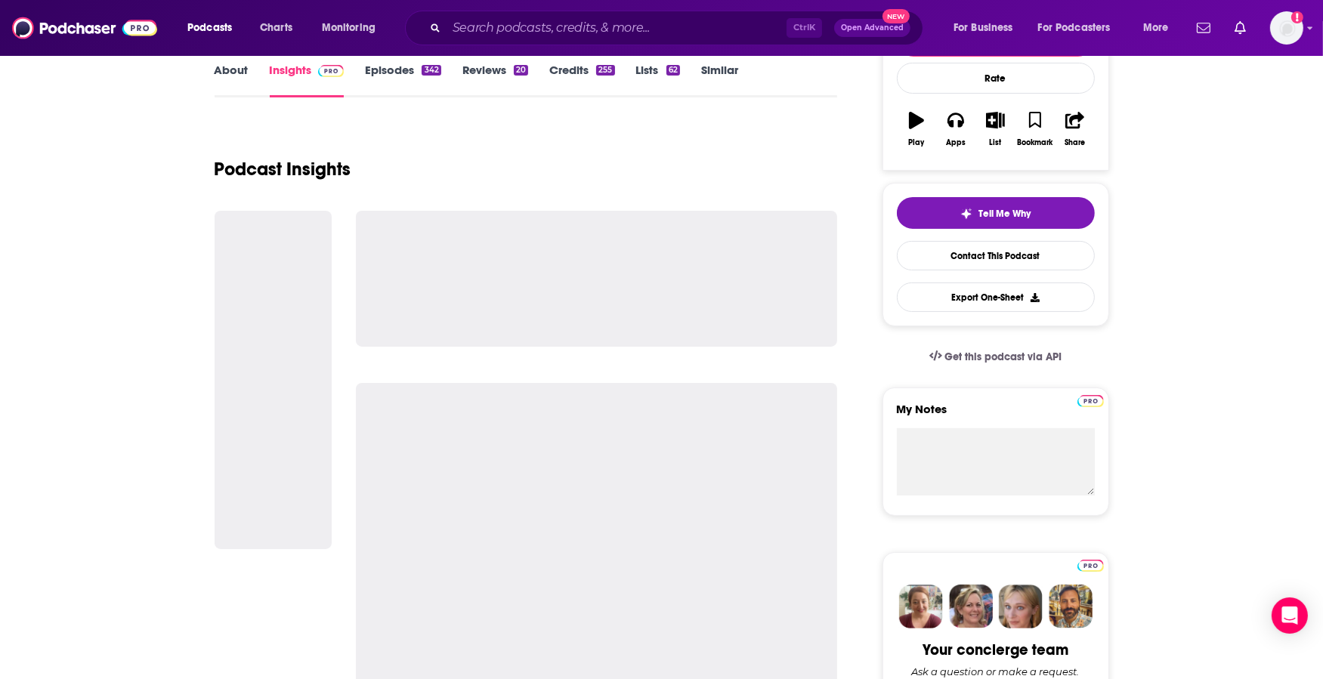
scroll to position [226, 0]
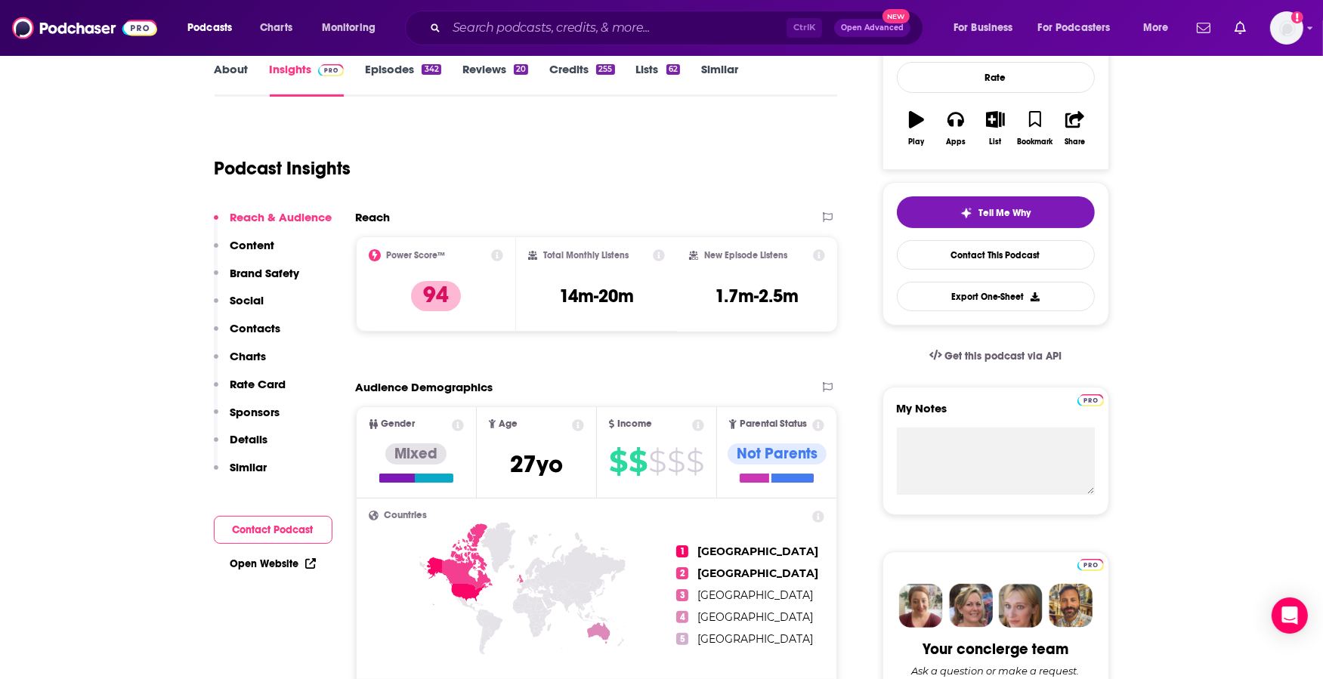
click at [264, 331] on p "Contacts" at bounding box center [255, 328] width 51 height 14
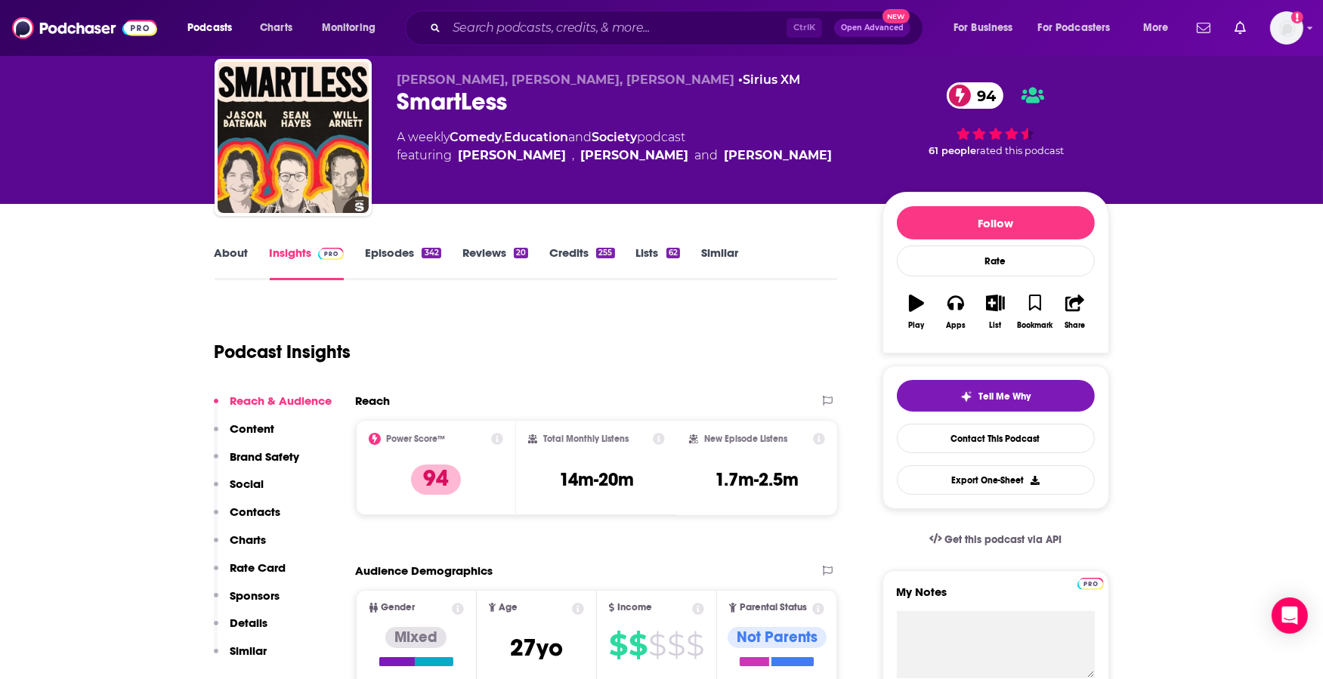
scroll to position [42, 0]
click at [237, 256] on link "About" at bounding box center [232, 263] width 34 height 35
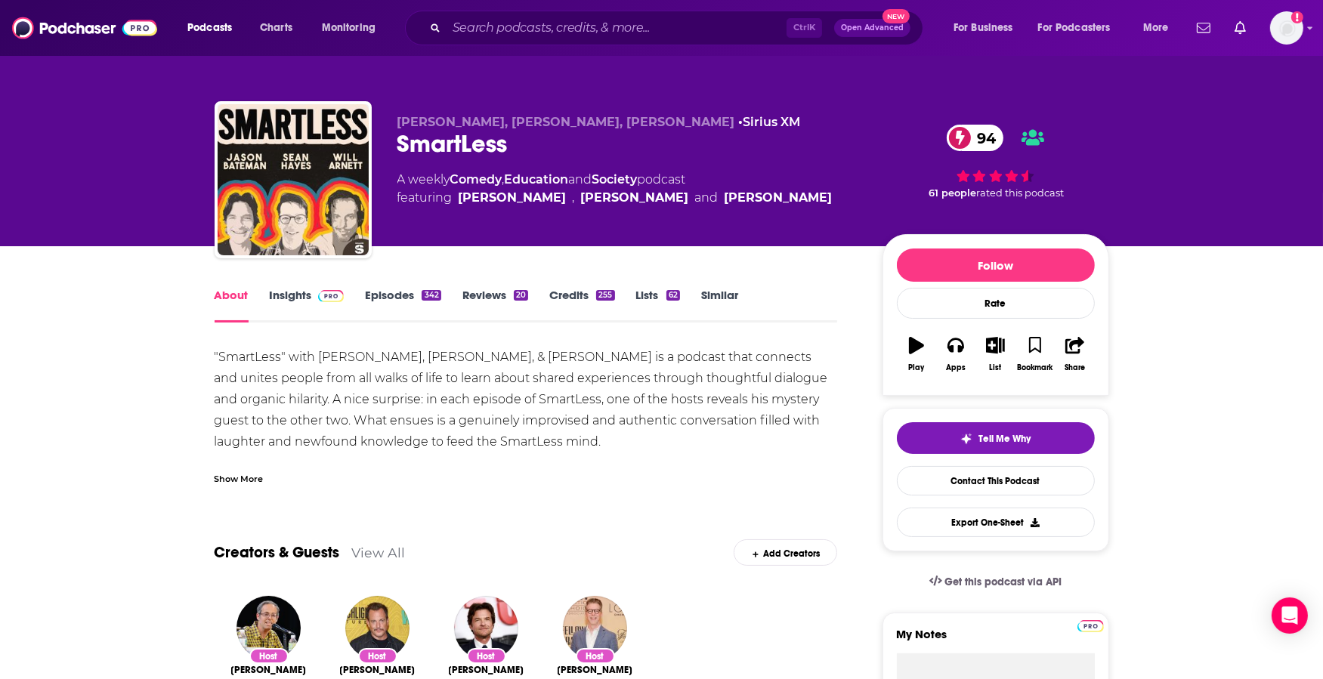
click at [300, 304] on link "Insights" at bounding box center [307, 305] width 75 height 35
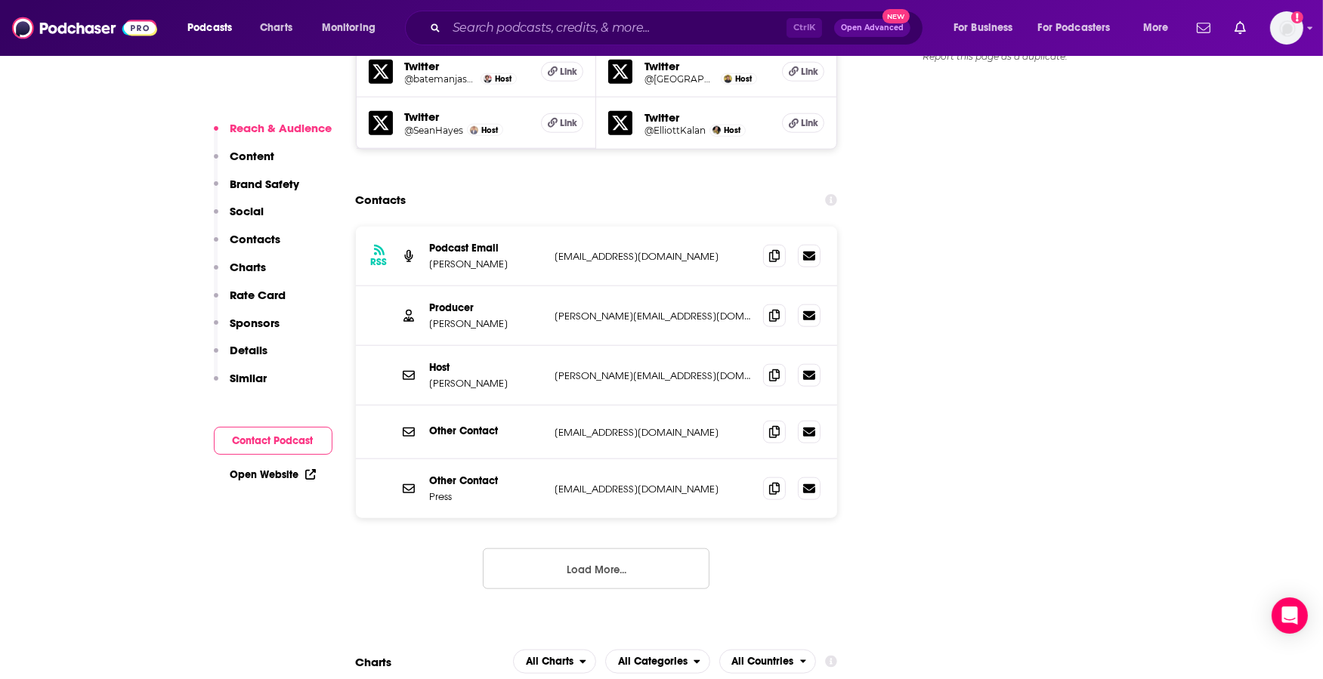
scroll to position [1888, 0]
click at [557, 35] on input "Search podcasts, credits, & more..." at bounding box center [616, 28] width 340 height 24
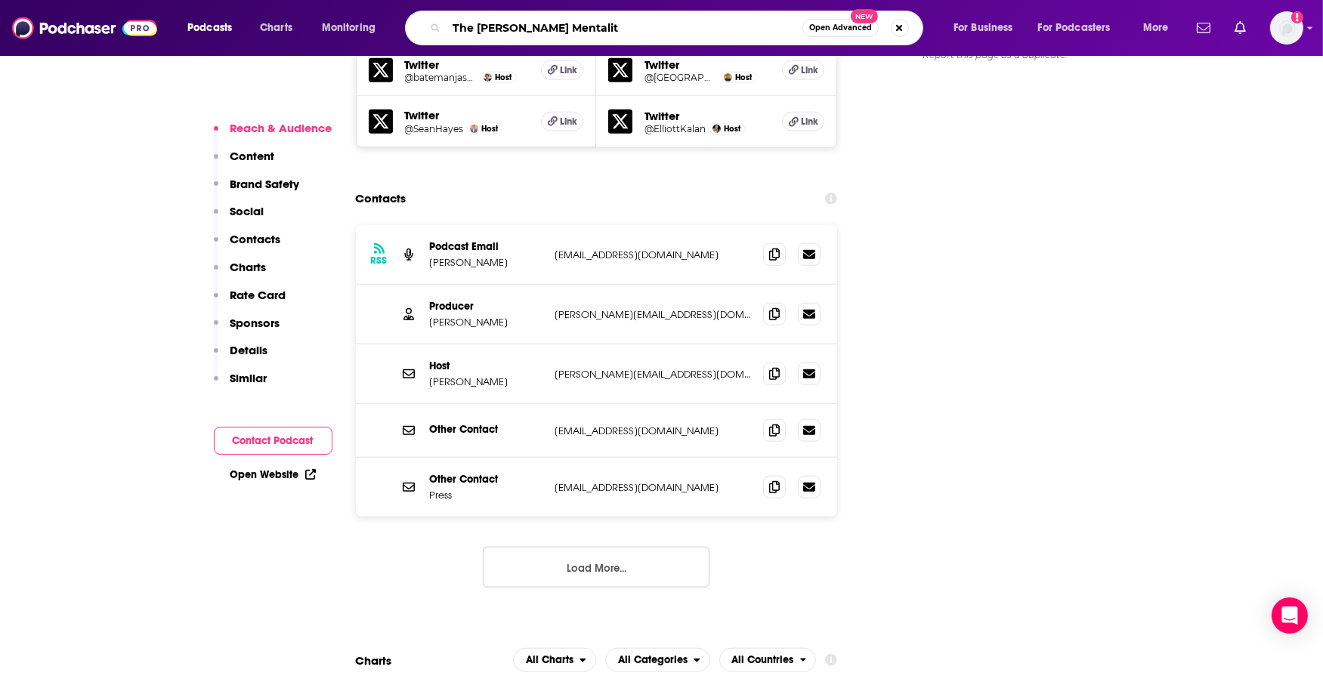
type input "The Matthews Mentality"
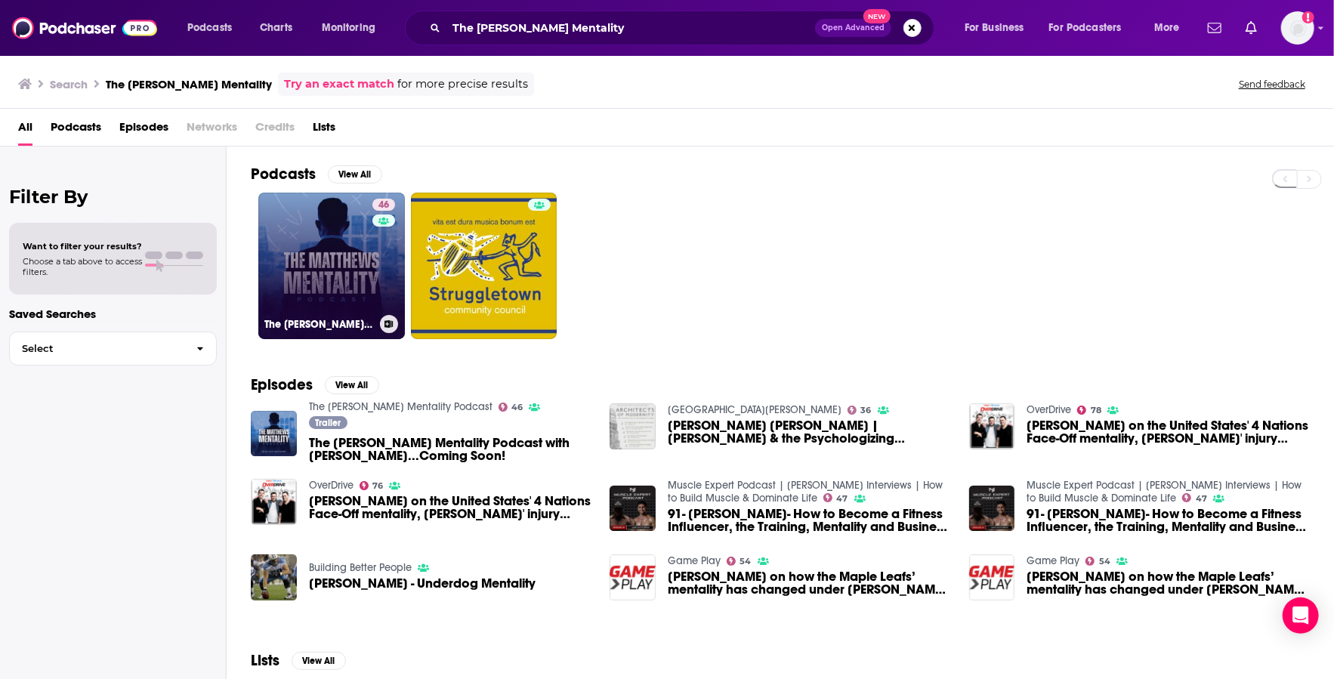
click at [322, 271] on link "46 The Matthews Mentality Podcast" at bounding box center [331, 266] width 147 height 147
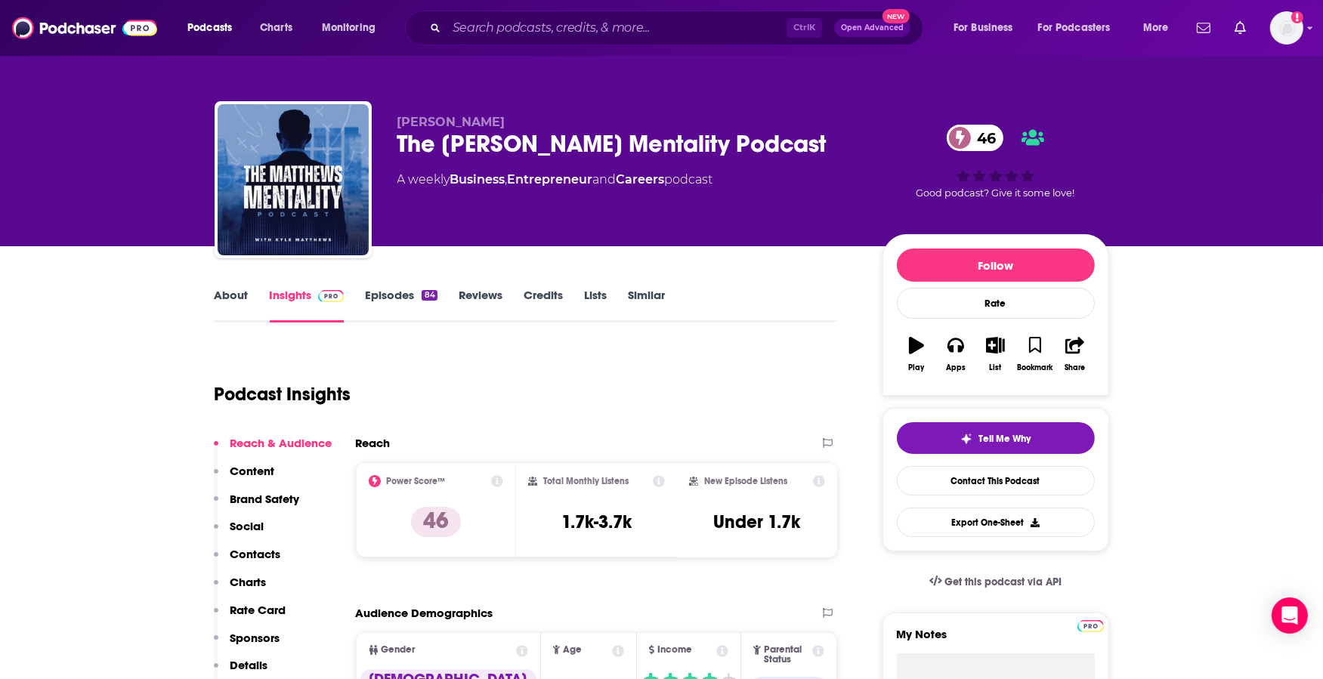
click at [267, 552] on p "Contacts" at bounding box center [255, 554] width 51 height 14
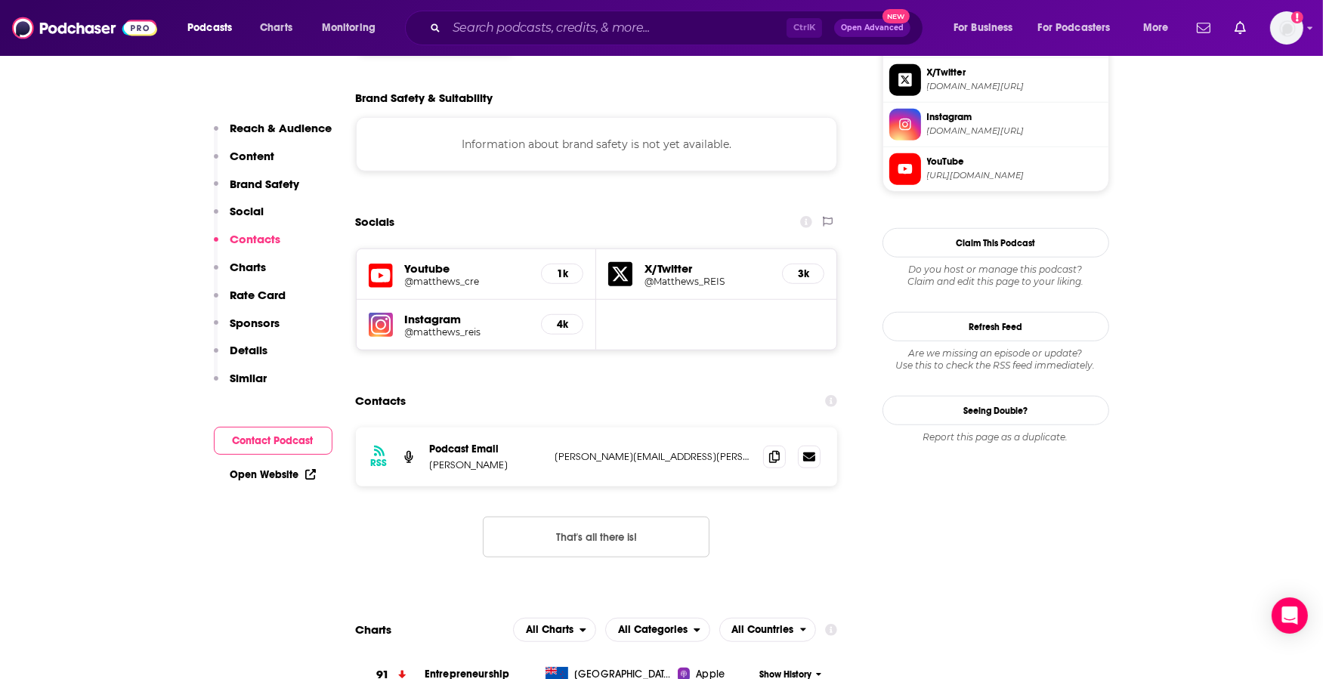
scroll to position [1438, 0]
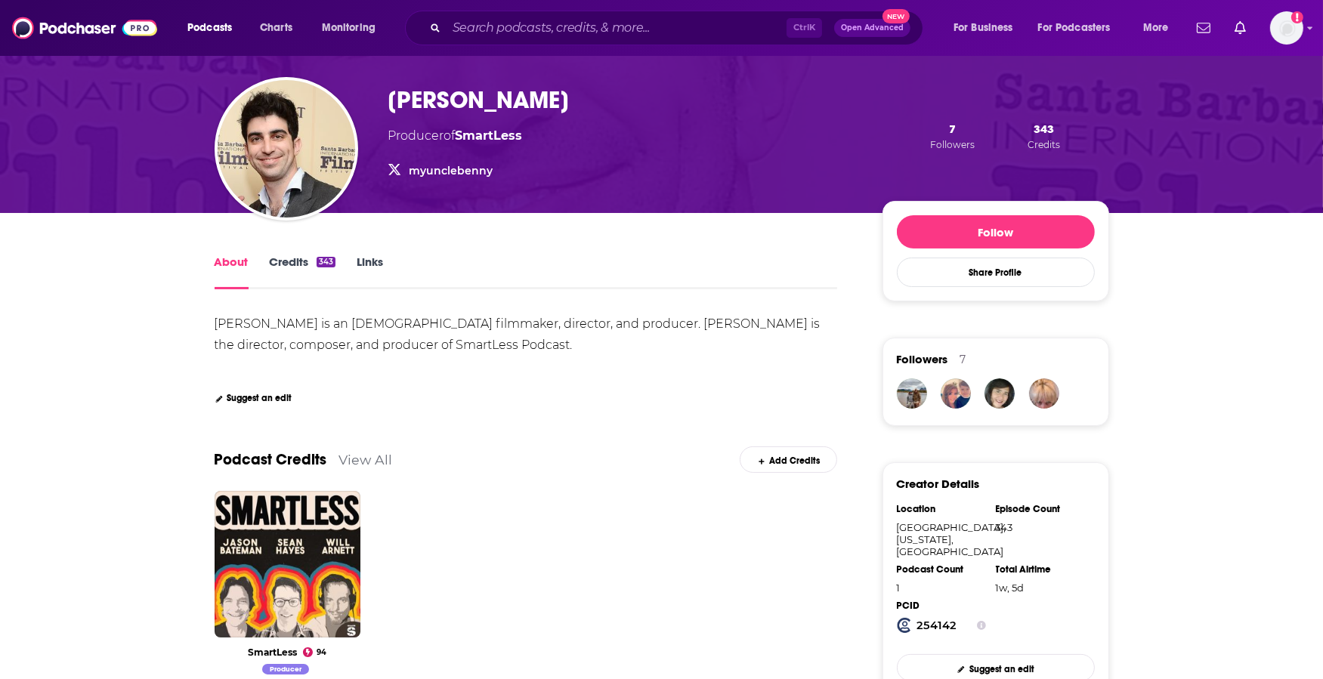
scroll to position [77, 0]
